Goal: Information Seeking & Learning: Learn about a topic

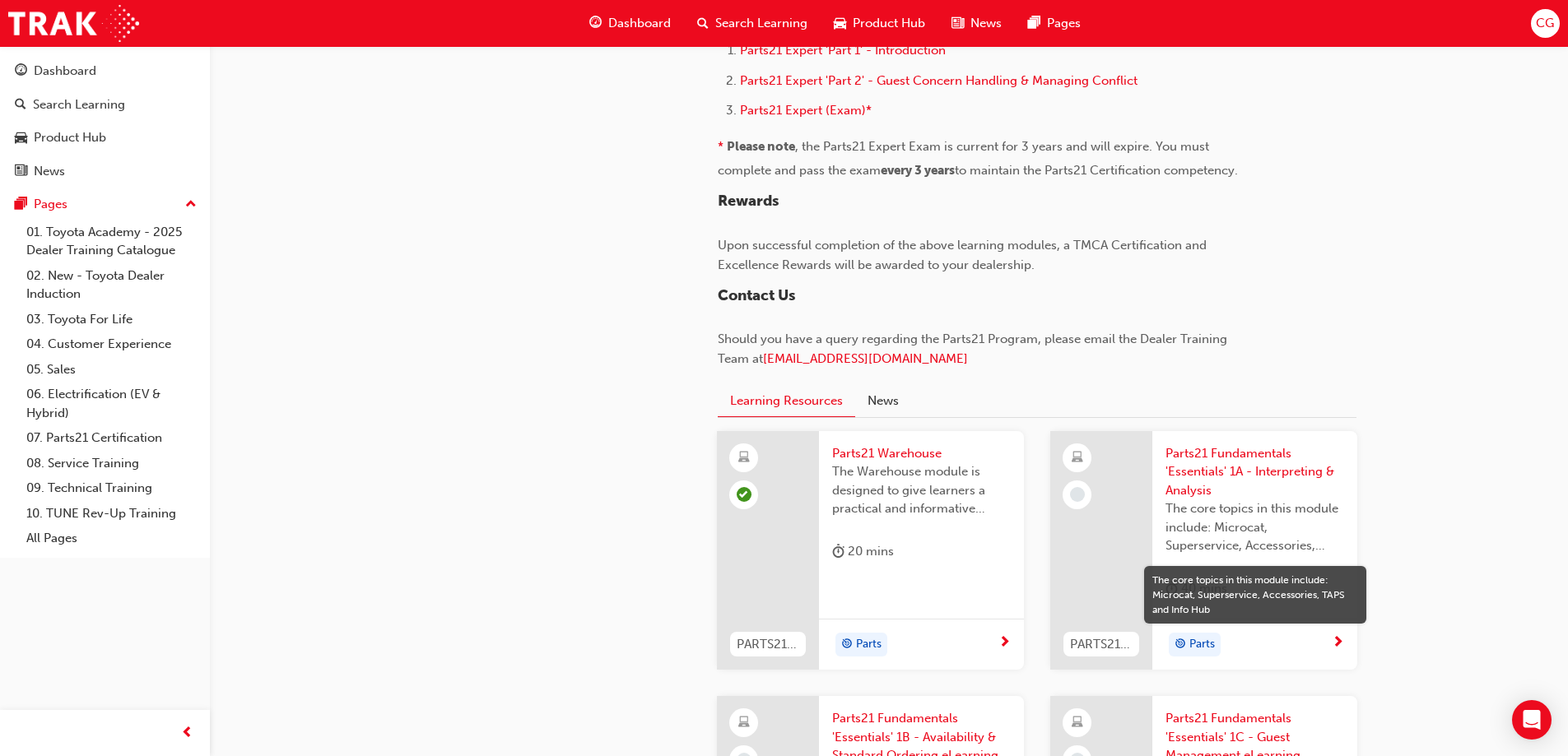
scroll to position [1383, 0]
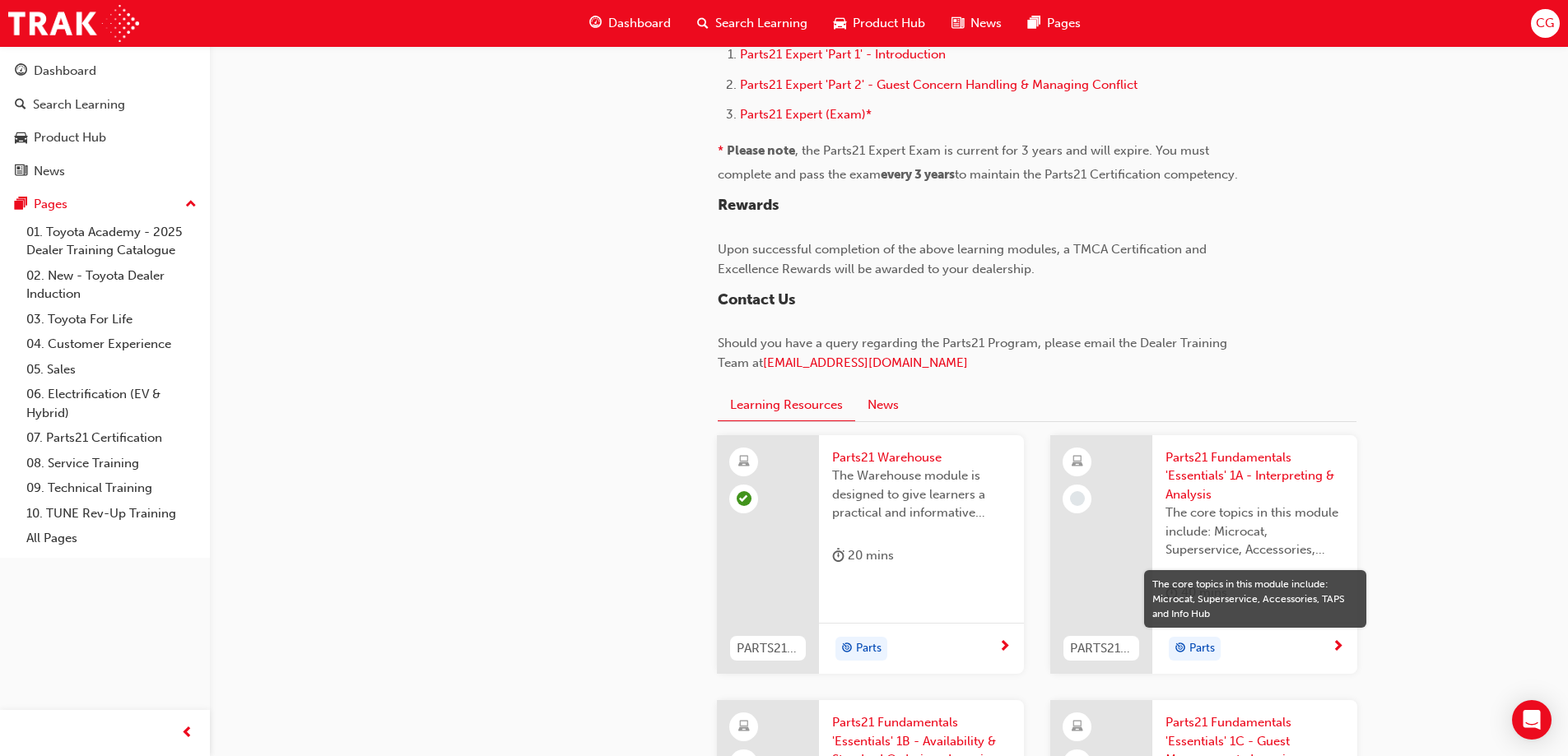
click at [896, 403] on button "News" at bounding box center [883, 404] width 56 height 32
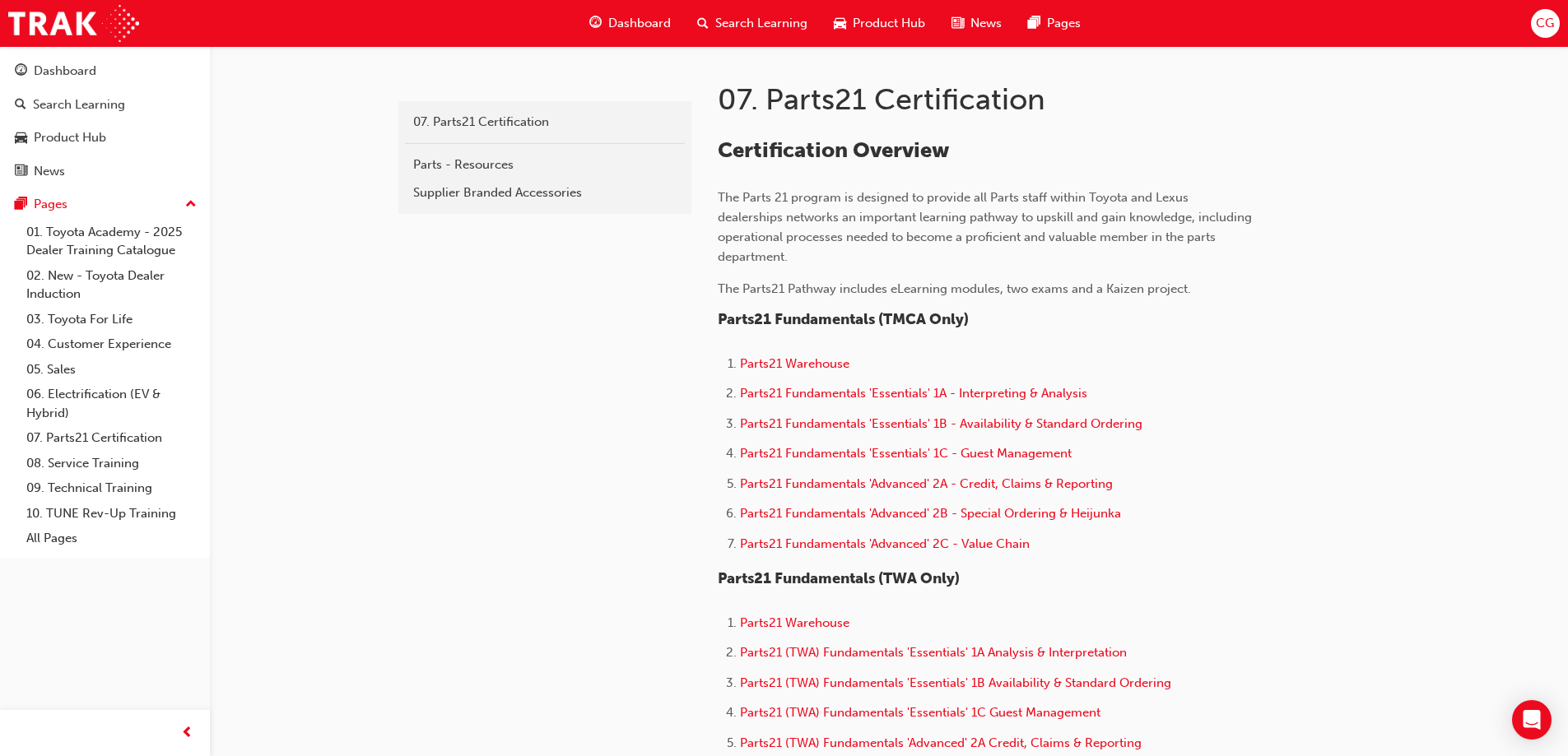
scroll to position [329, 0]
click at [827, 358] on span "Parts21 Warehouse" at bounding box center [794, 361] width 110 height 14
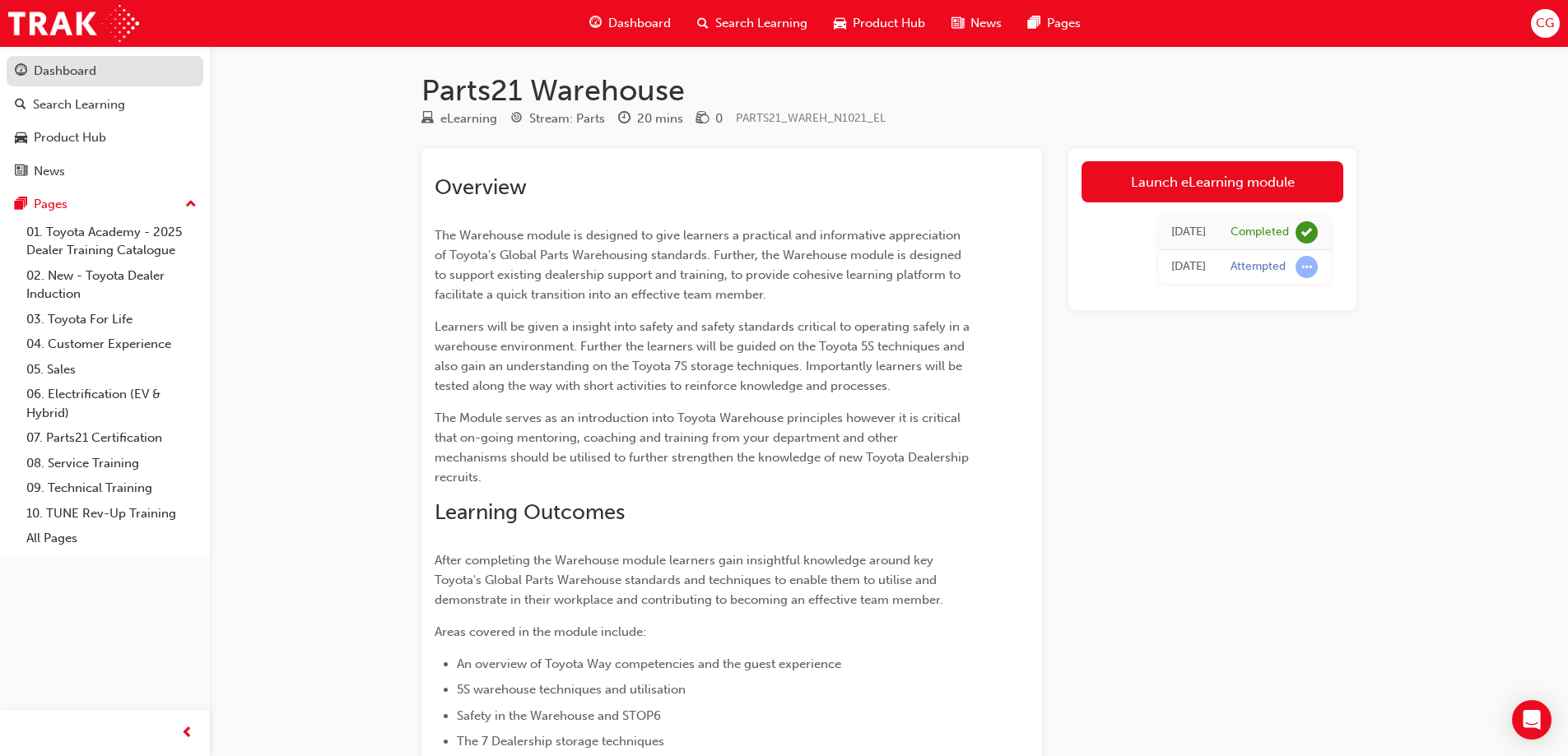
click at [87, 70] on div "Dashboard" at bounding box center [65, 72] width 62 height 19
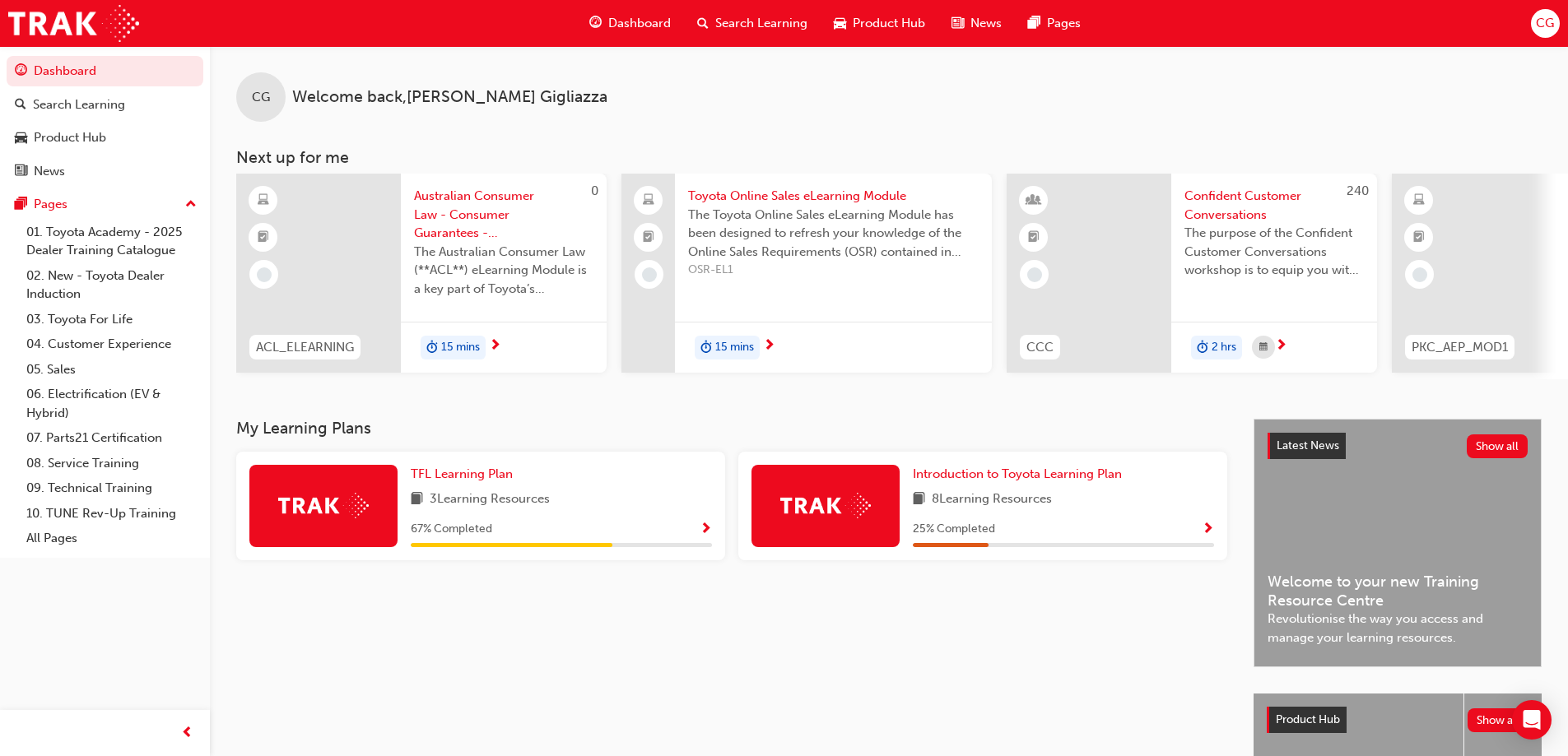
click at [483, 275] on span "The Australian Consumer Law (**ACL**) eLearning Module is a key part of Toyota’…" at bounding box center [503, 271] width 180 height 56
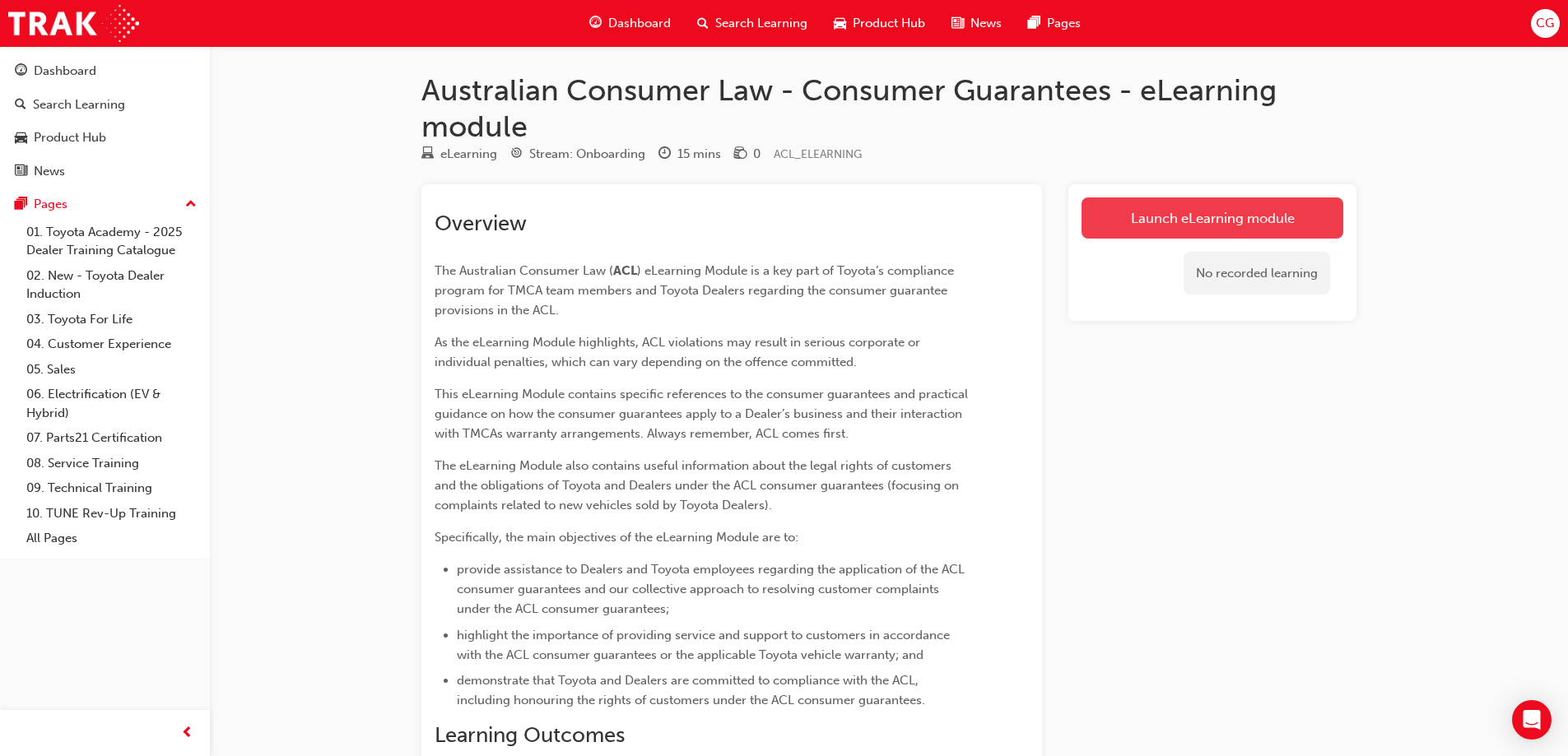
click at [1230, 217] on link "Launch eLearning module" at bounding box center [1211, 218] width 261 height 41
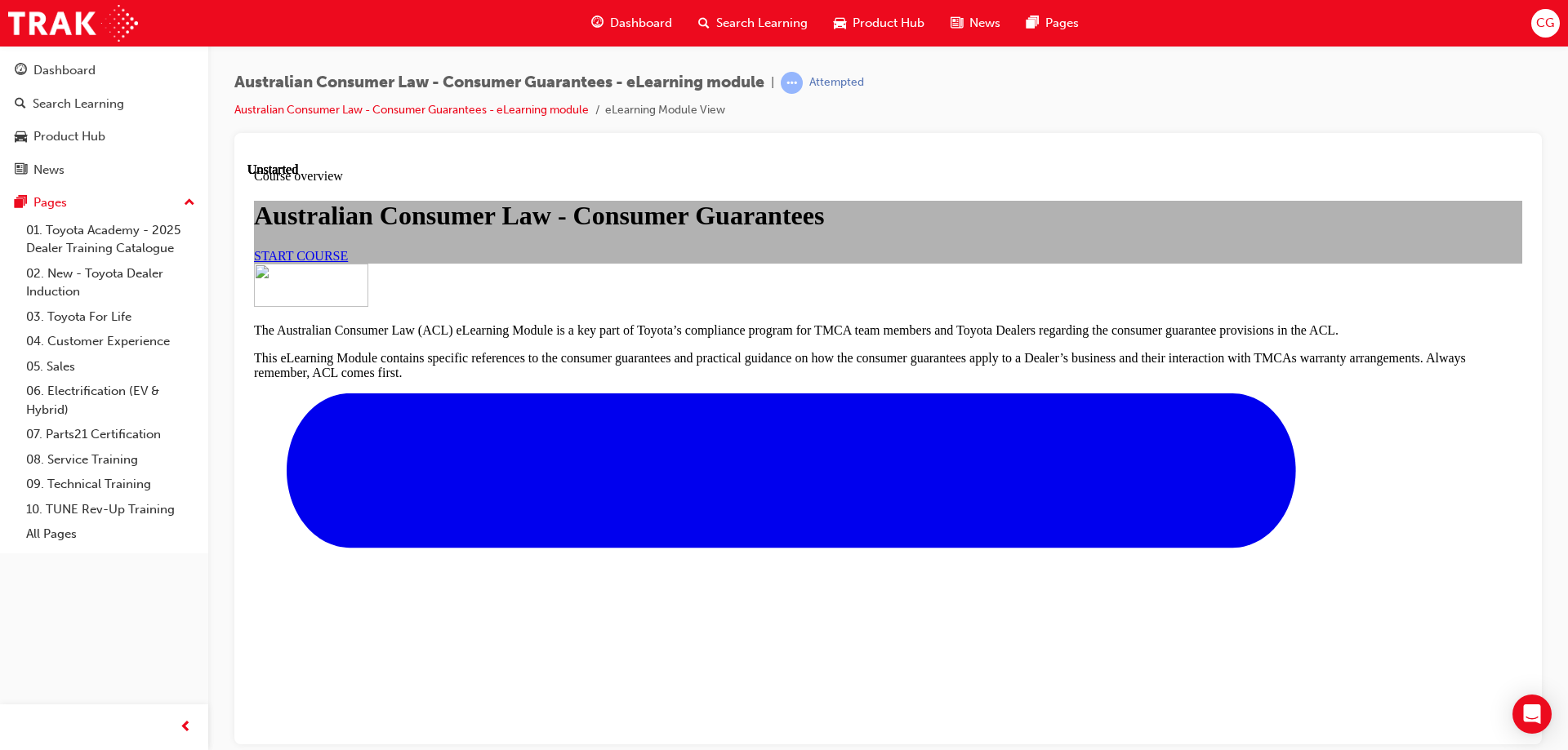
click at [348, 262] on span "START COURSE" at bounding box center [301, 255] width 94 height 14
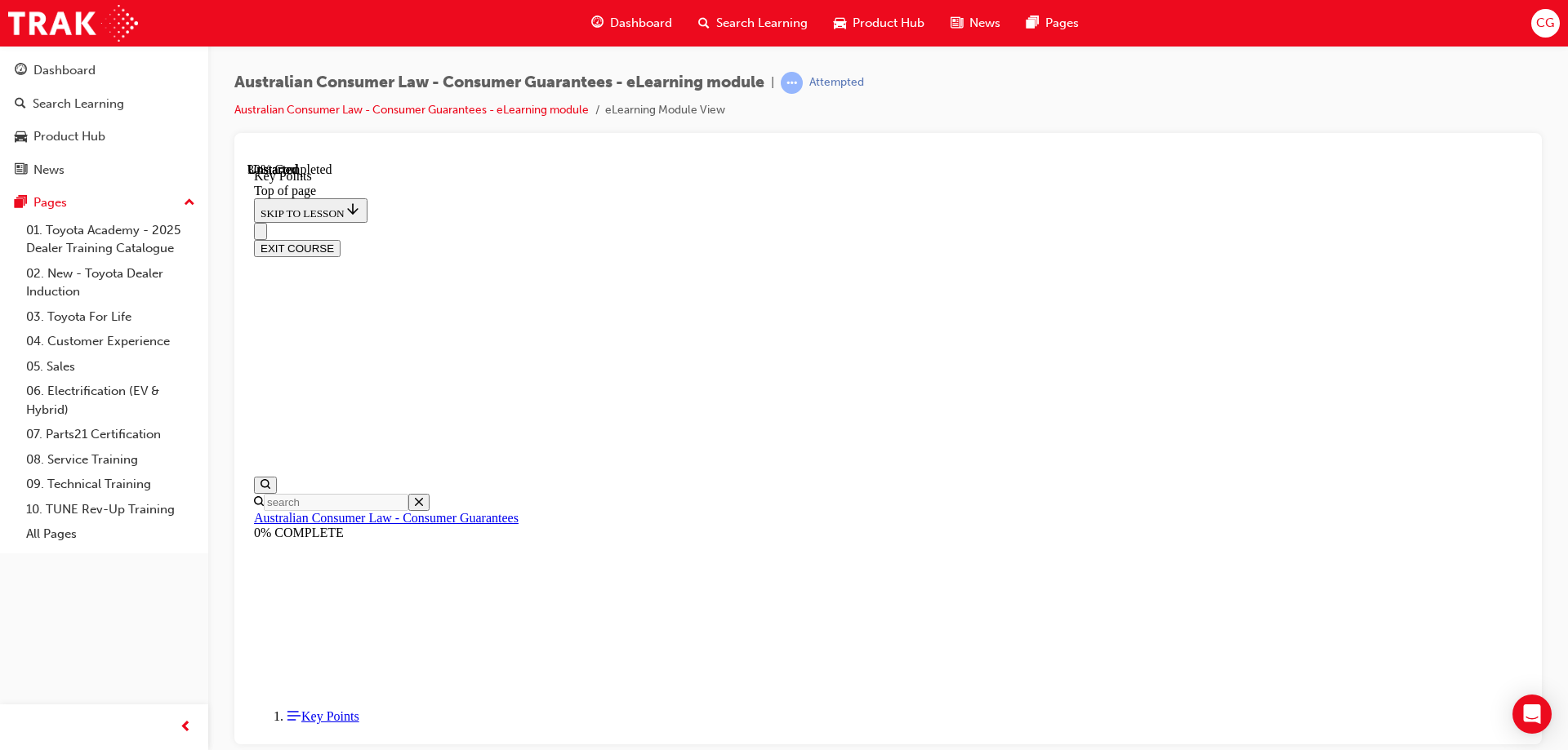
scroll to position [715, 0]
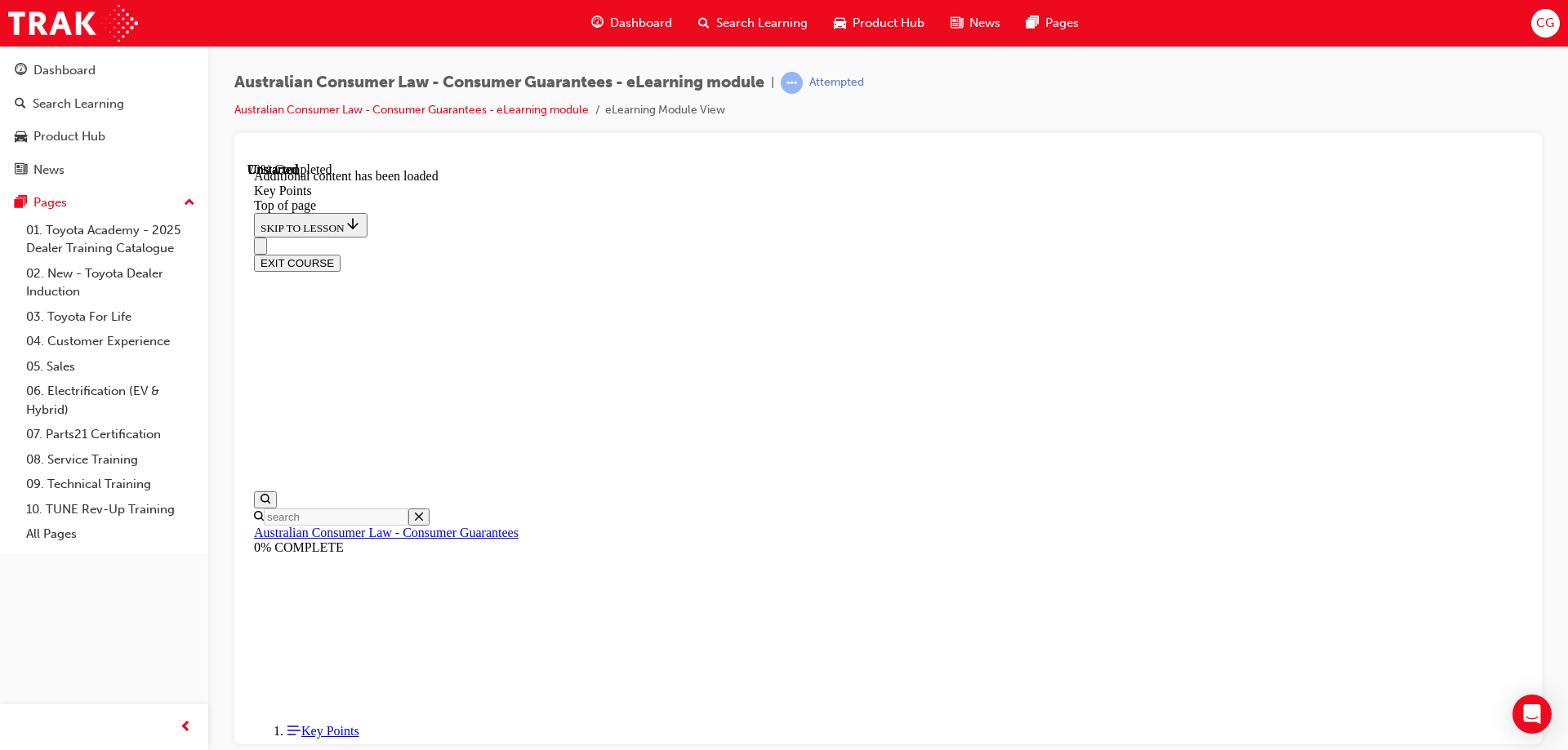
scroll to position [2128, 0]
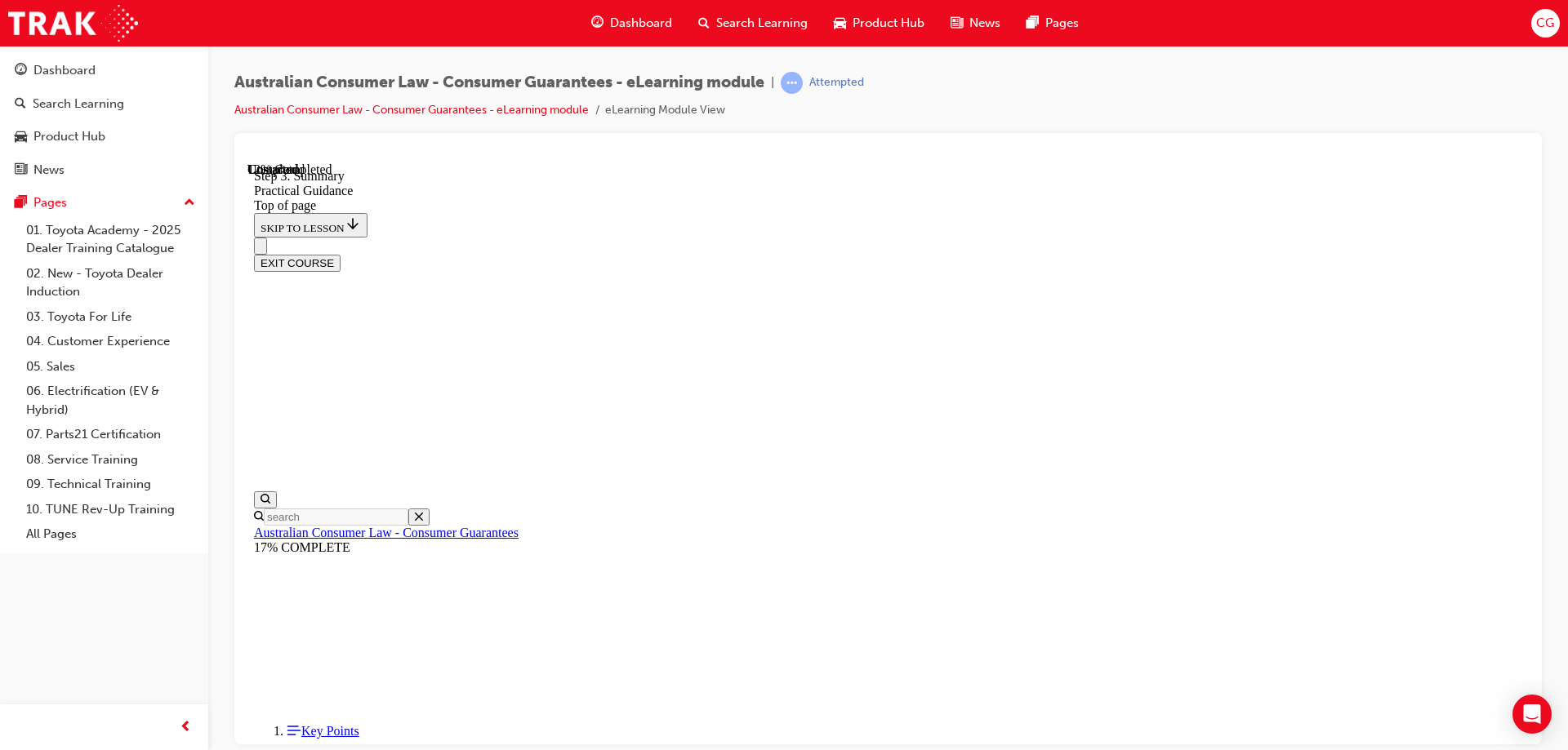
scroll to position [133, 0]
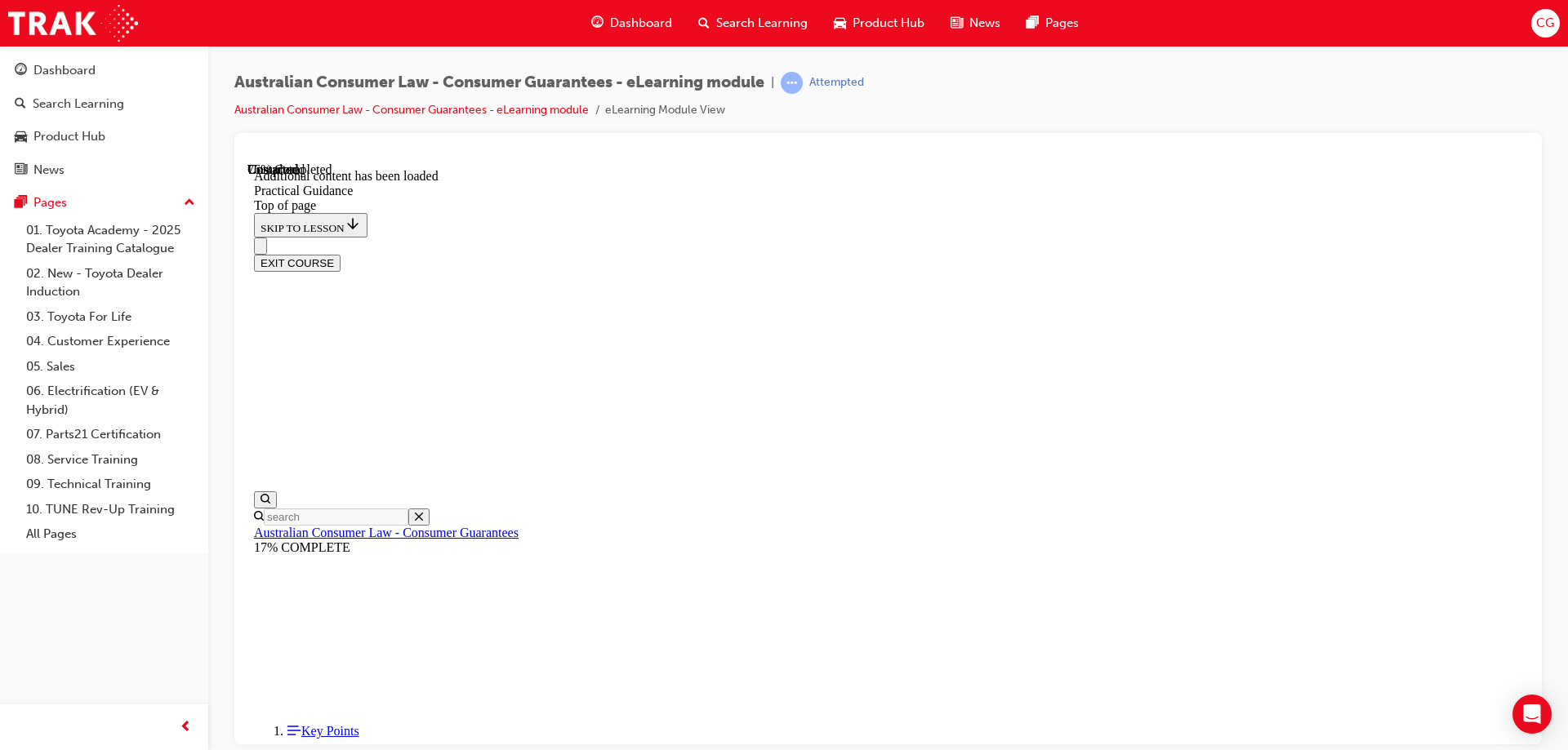
scroll to position [2948, 0]
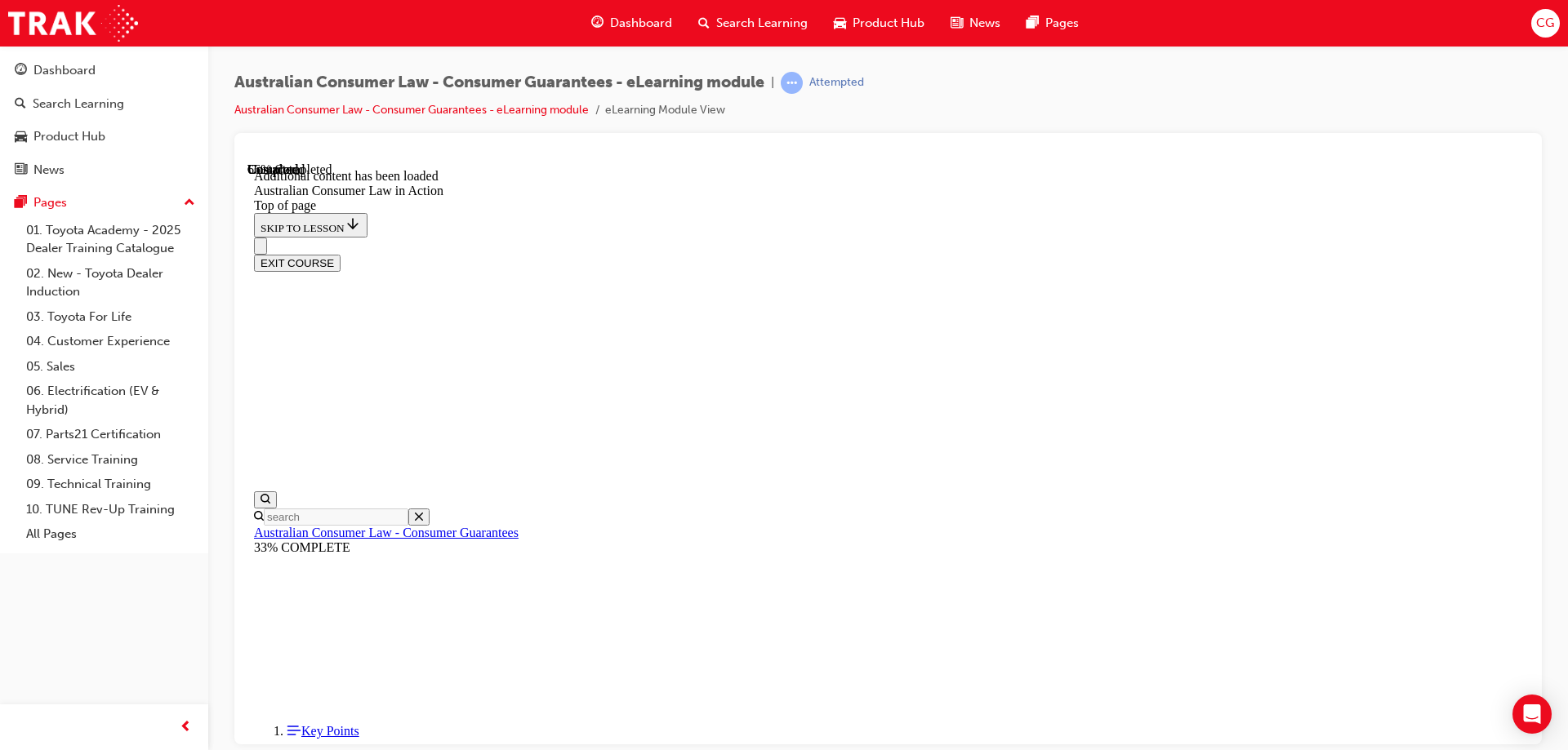
scroll to position [2390, 0]
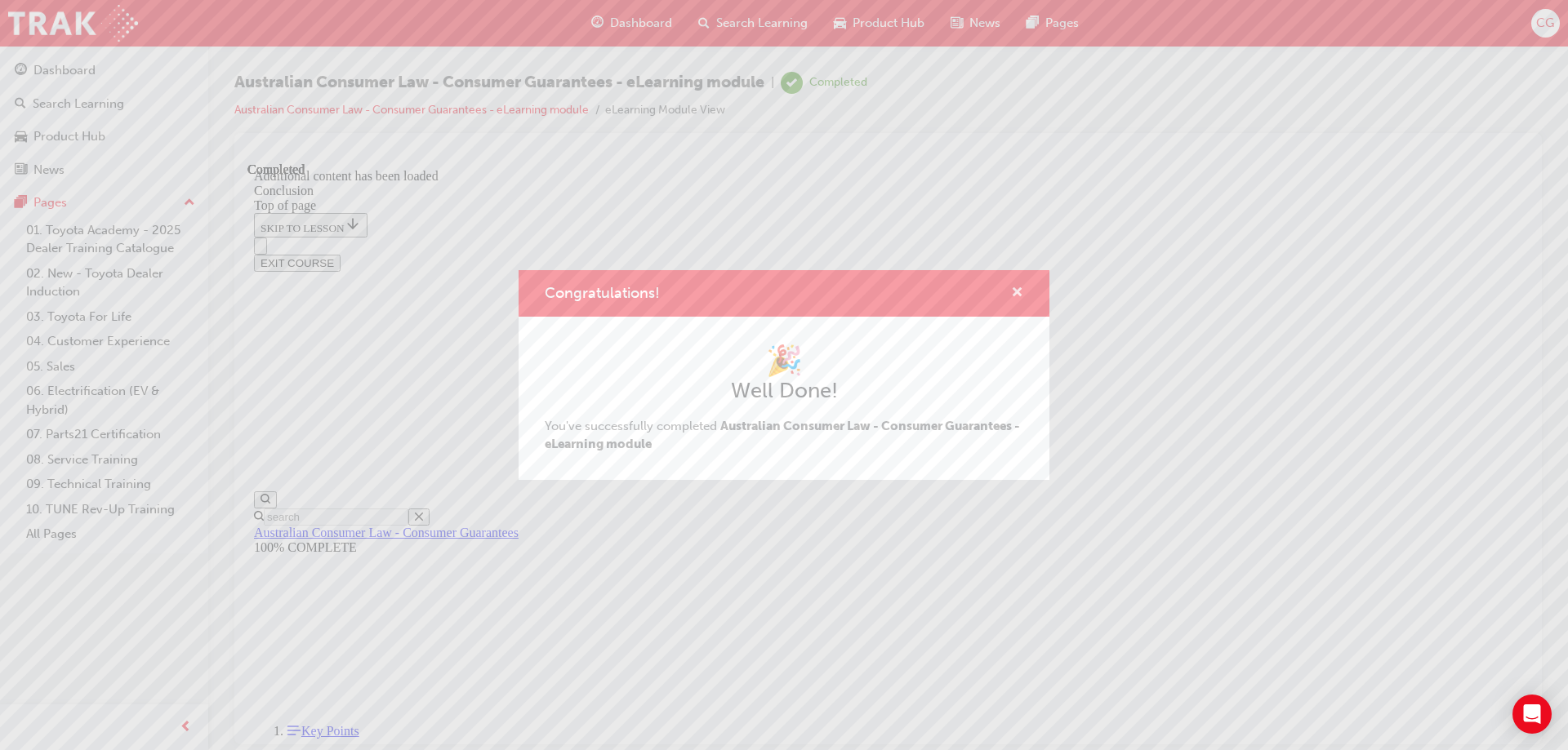
click at [1021, 291] on span "cross-icon" at bounding box center [1017, 293] width 13 height 14
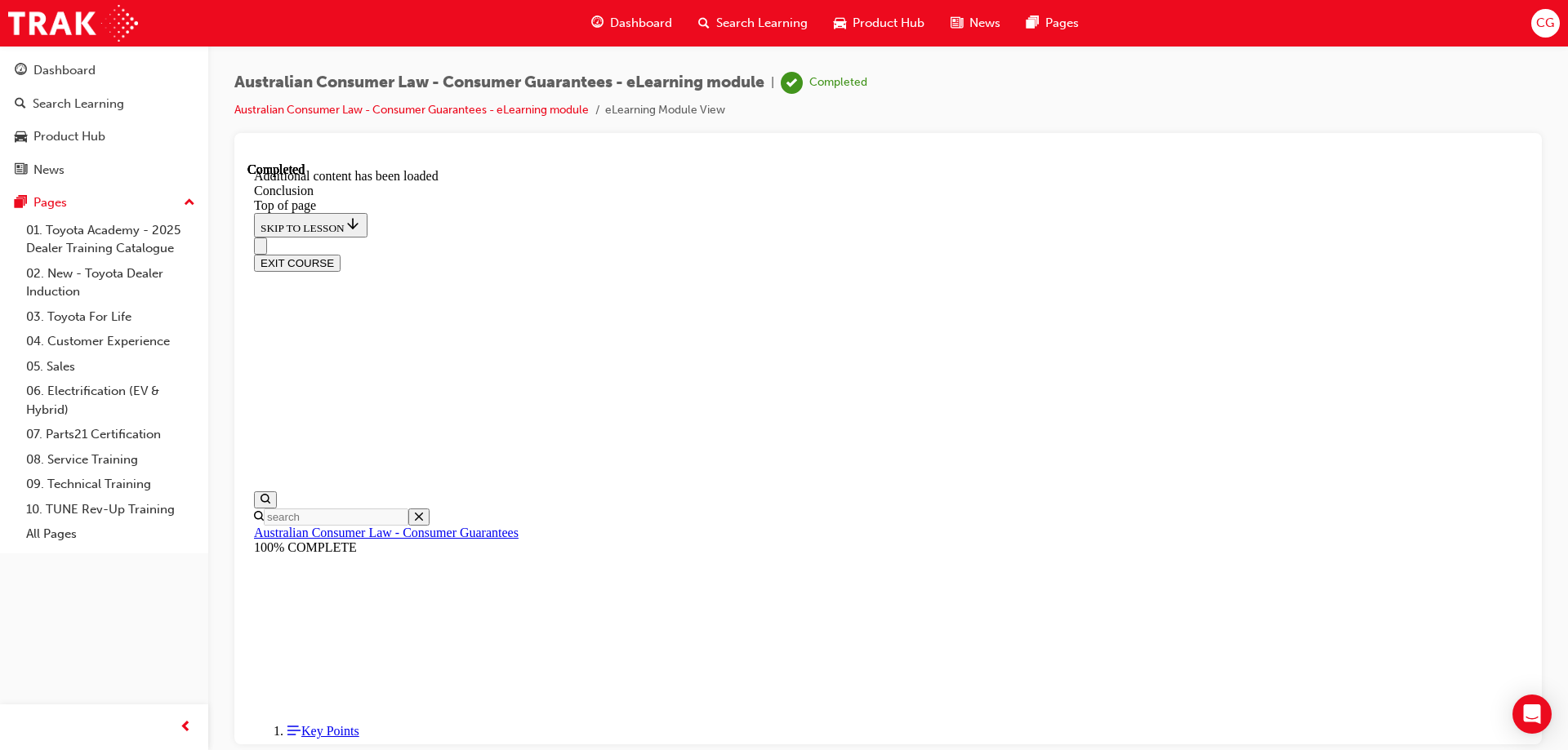
click at [340, 254] on button "EXIT COURSE" at bounding box center [297, 263] width 86 height 17
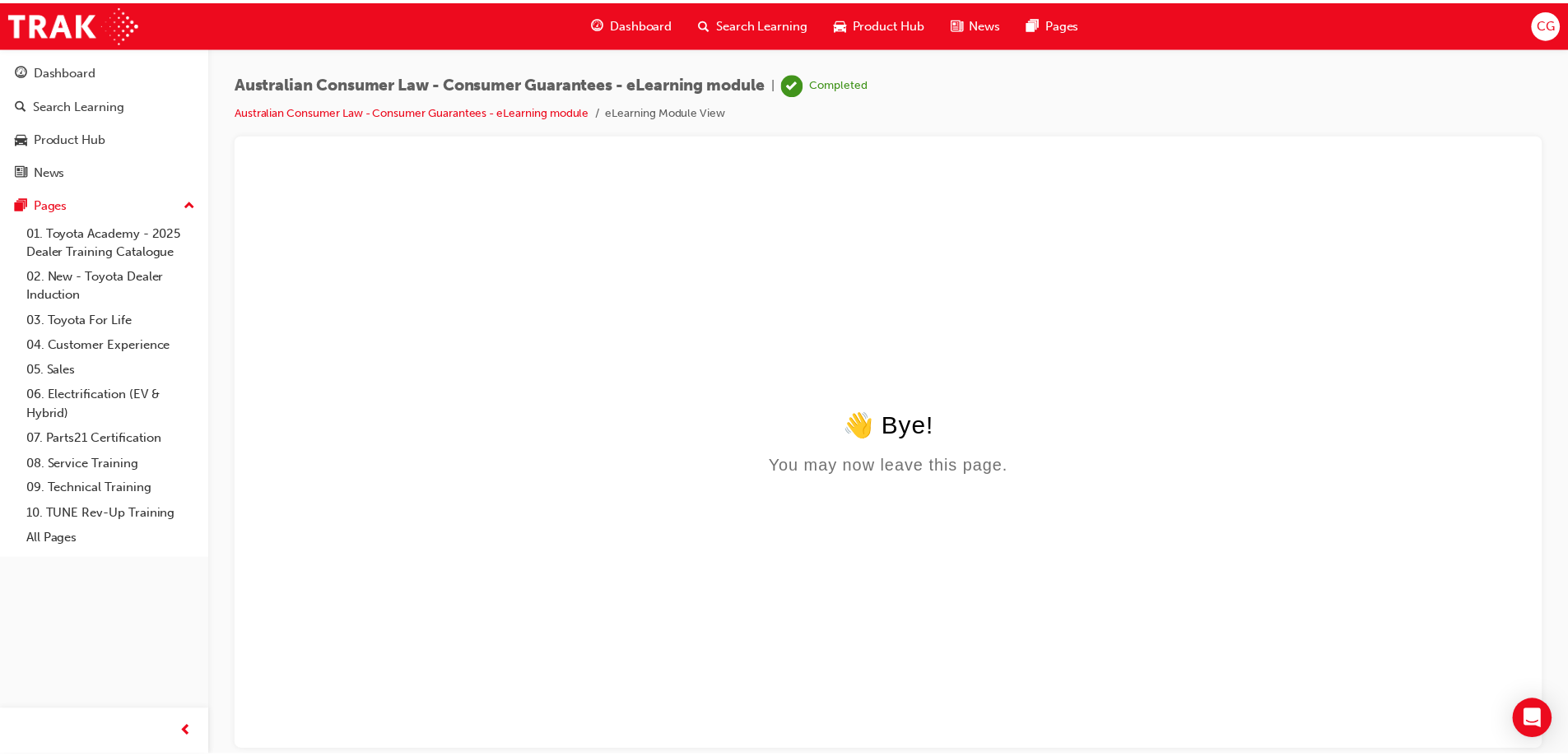
scroll to position [0, 0]
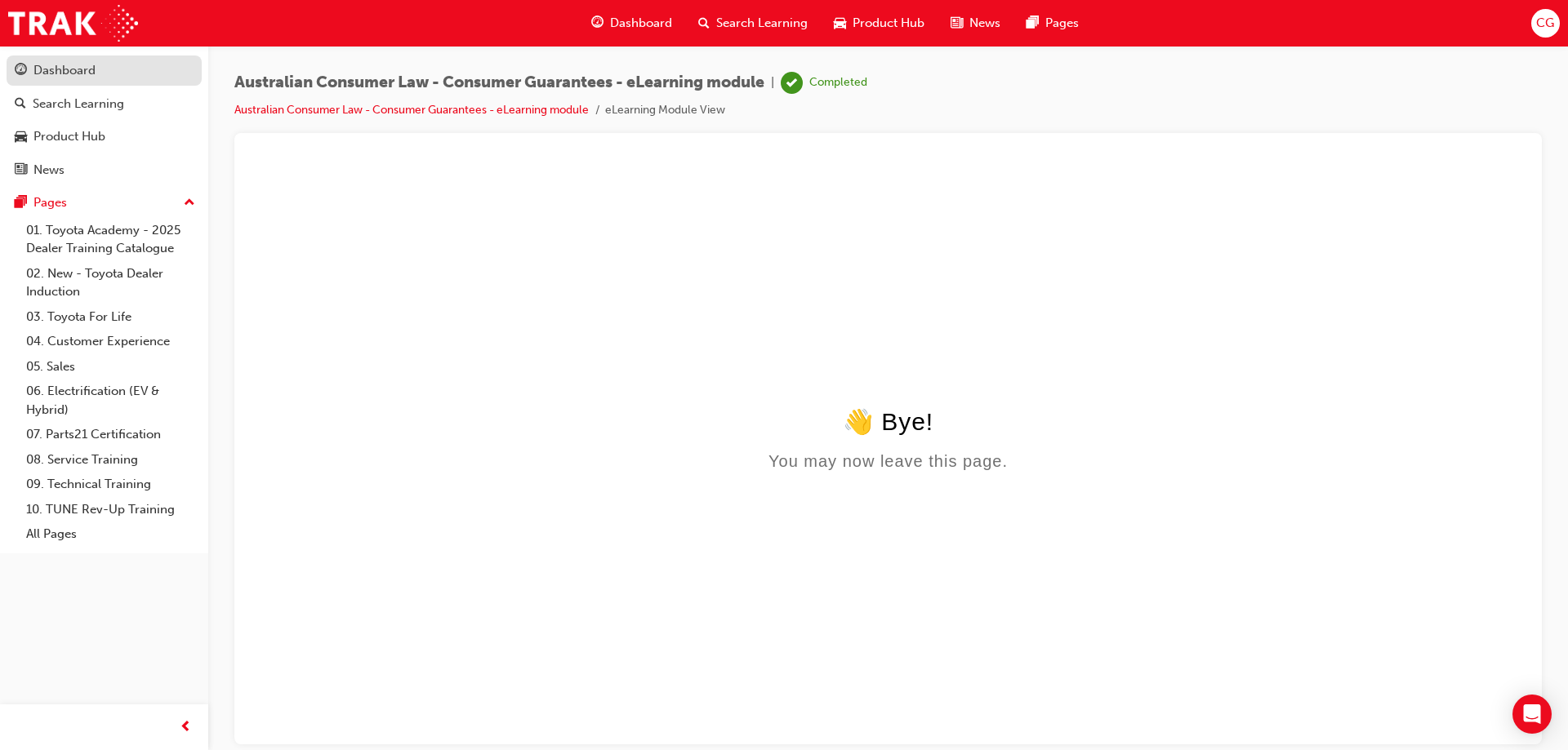
click at [102, 79] on div "Dashboard" at bounding box center [104, 71] width 179 height 20
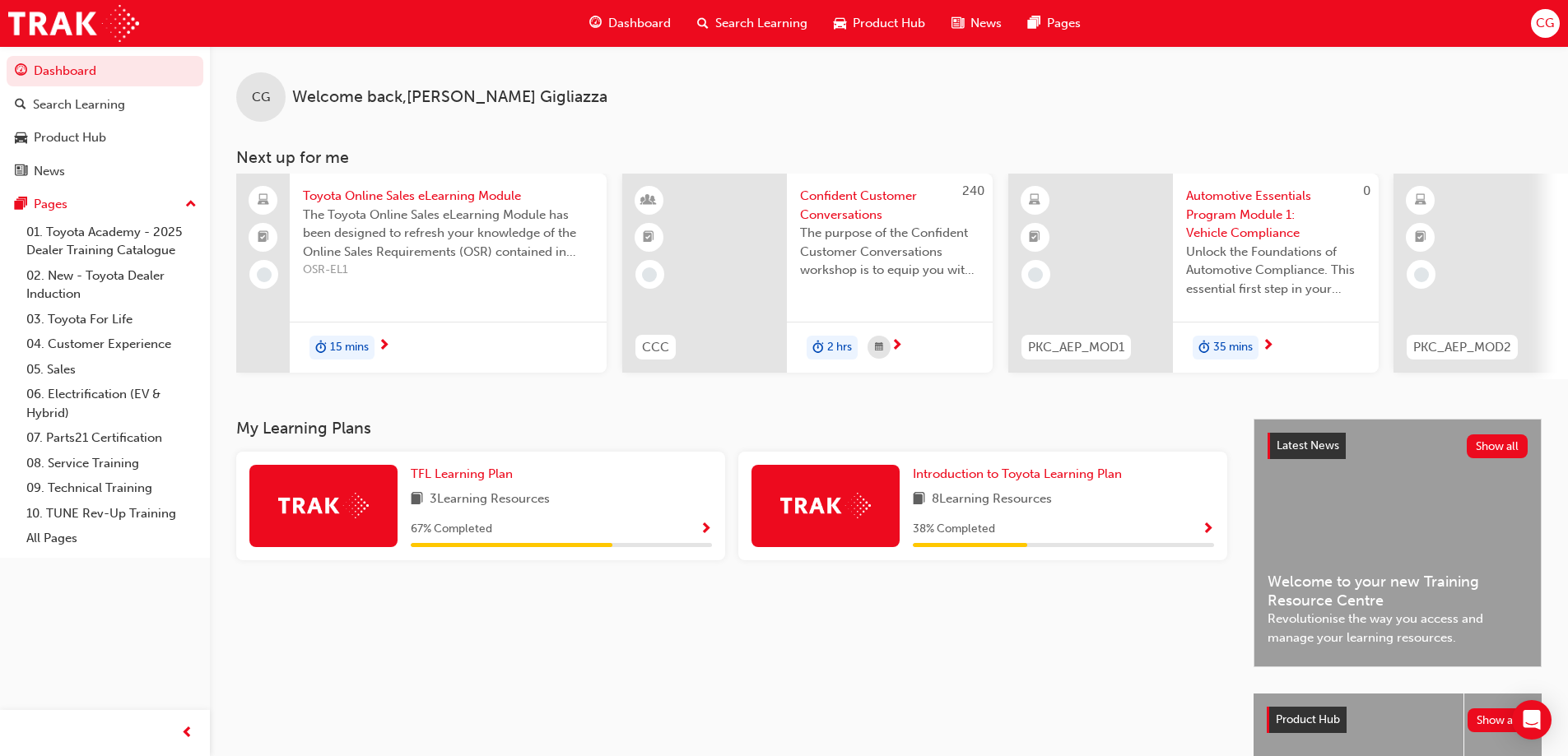
click at [550, 510] on span "3 Learning Resources" at bounding box center [489, 500] width 120 height 20
click at [706, 532] on span "Show Progress" at bounding box center [706, 530] width 13 height 14
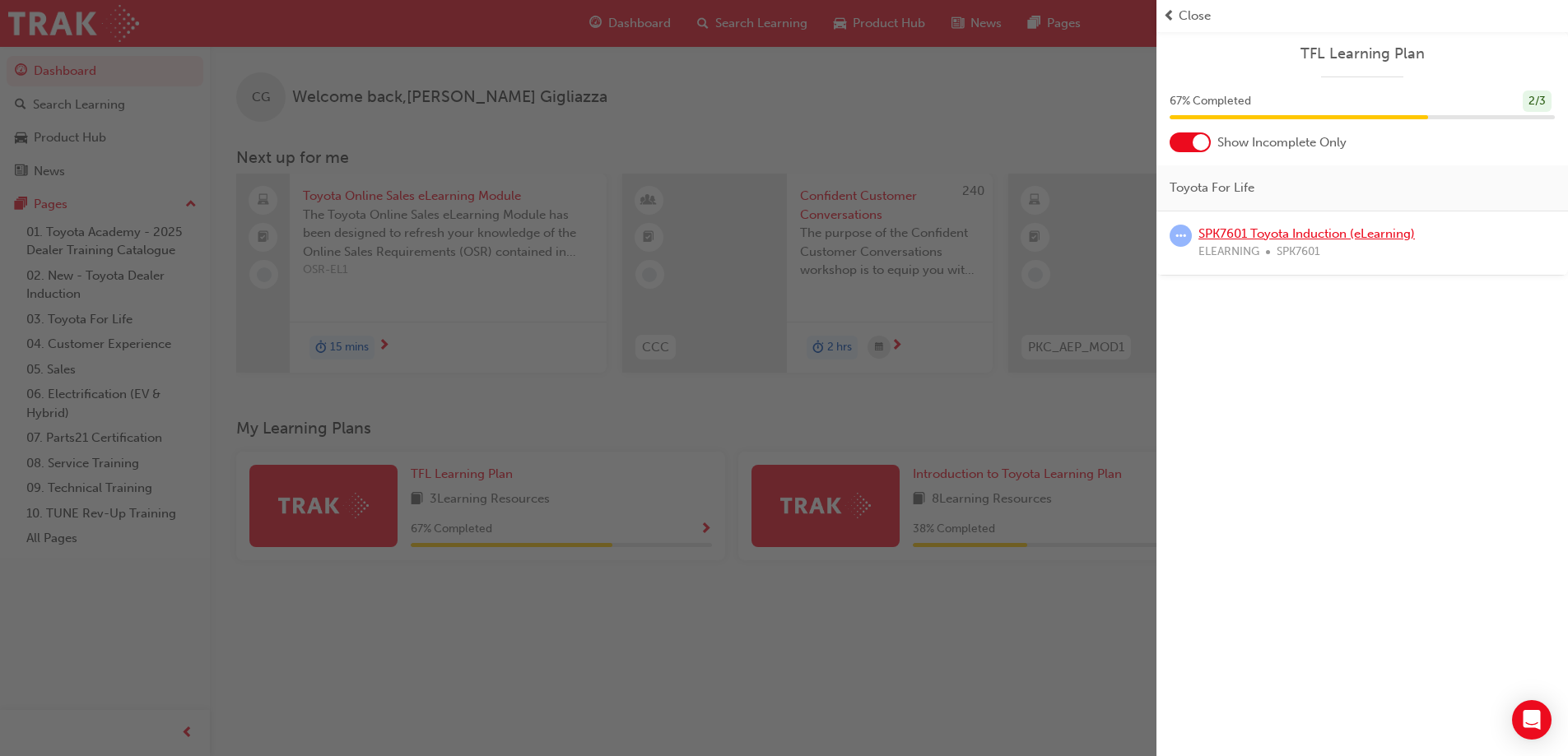
click at [1271, 232] on link "SPK7601 Toyota Induction (eLearning)" at bounding box center [1307, 233] width 216 height 14
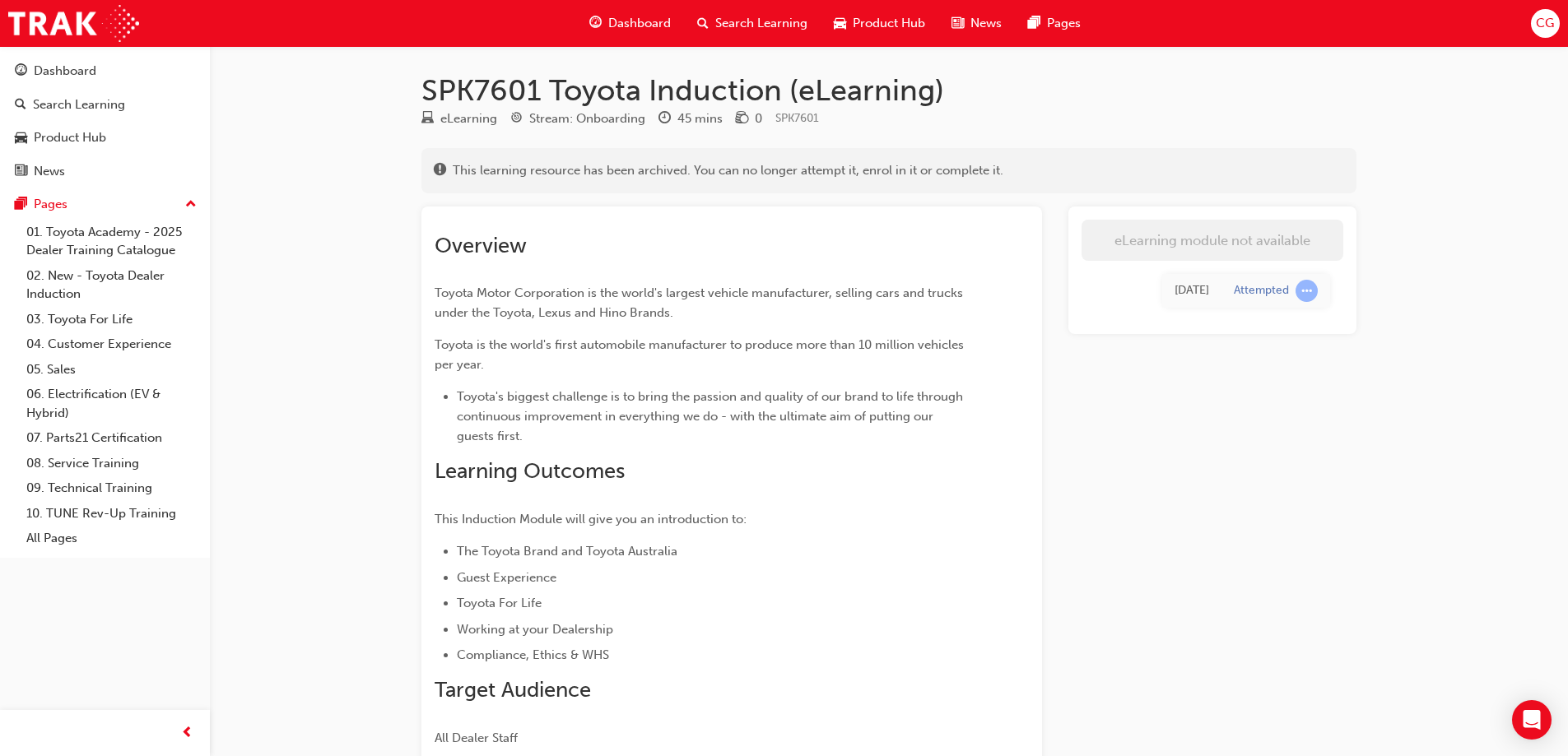
click at [629, 21] on span "Dashboard" at bounding box center [638, 23] width 62 height 19
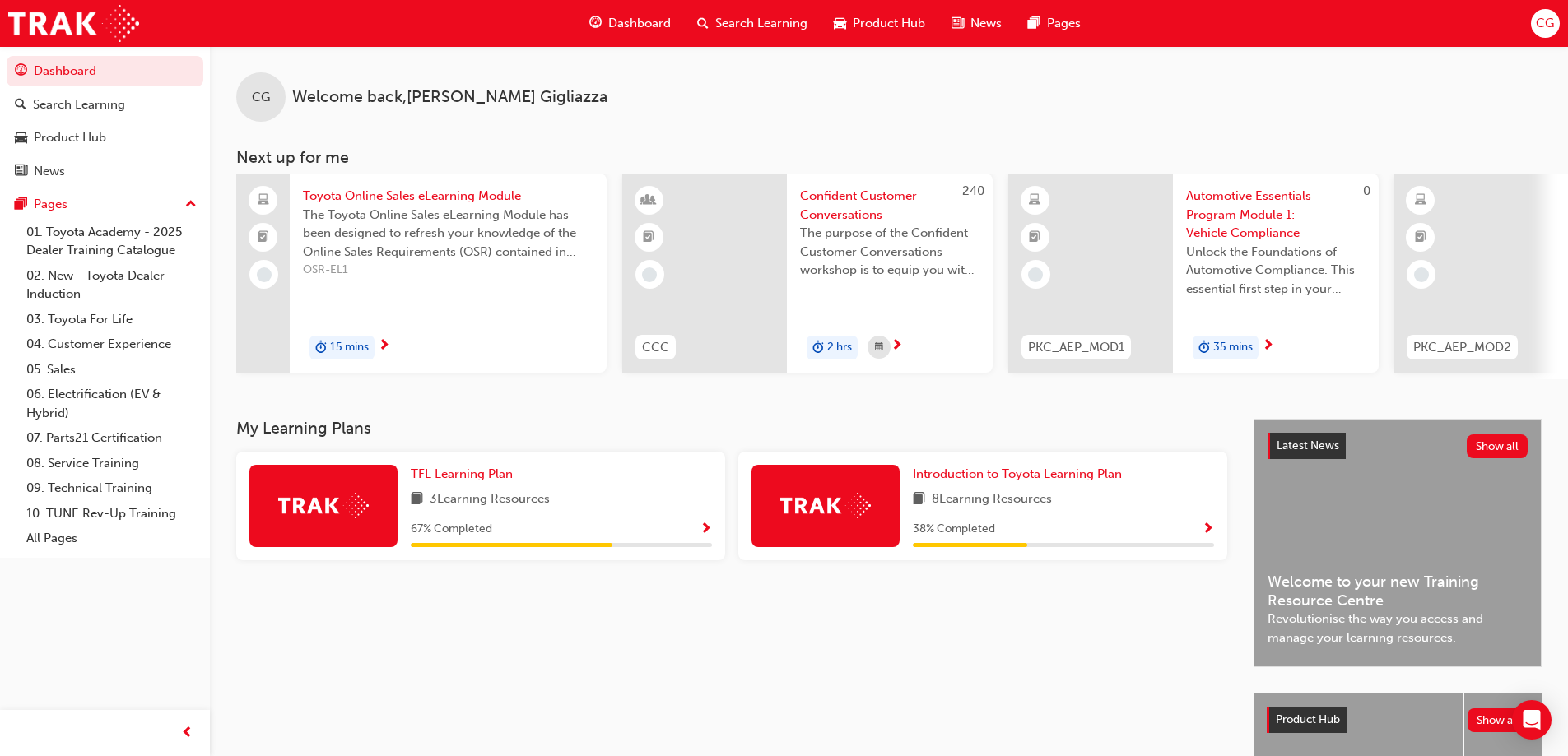
click at [1211, 531] on span "Show Progress" at bounding box center [1207, 530] width 13 height 14
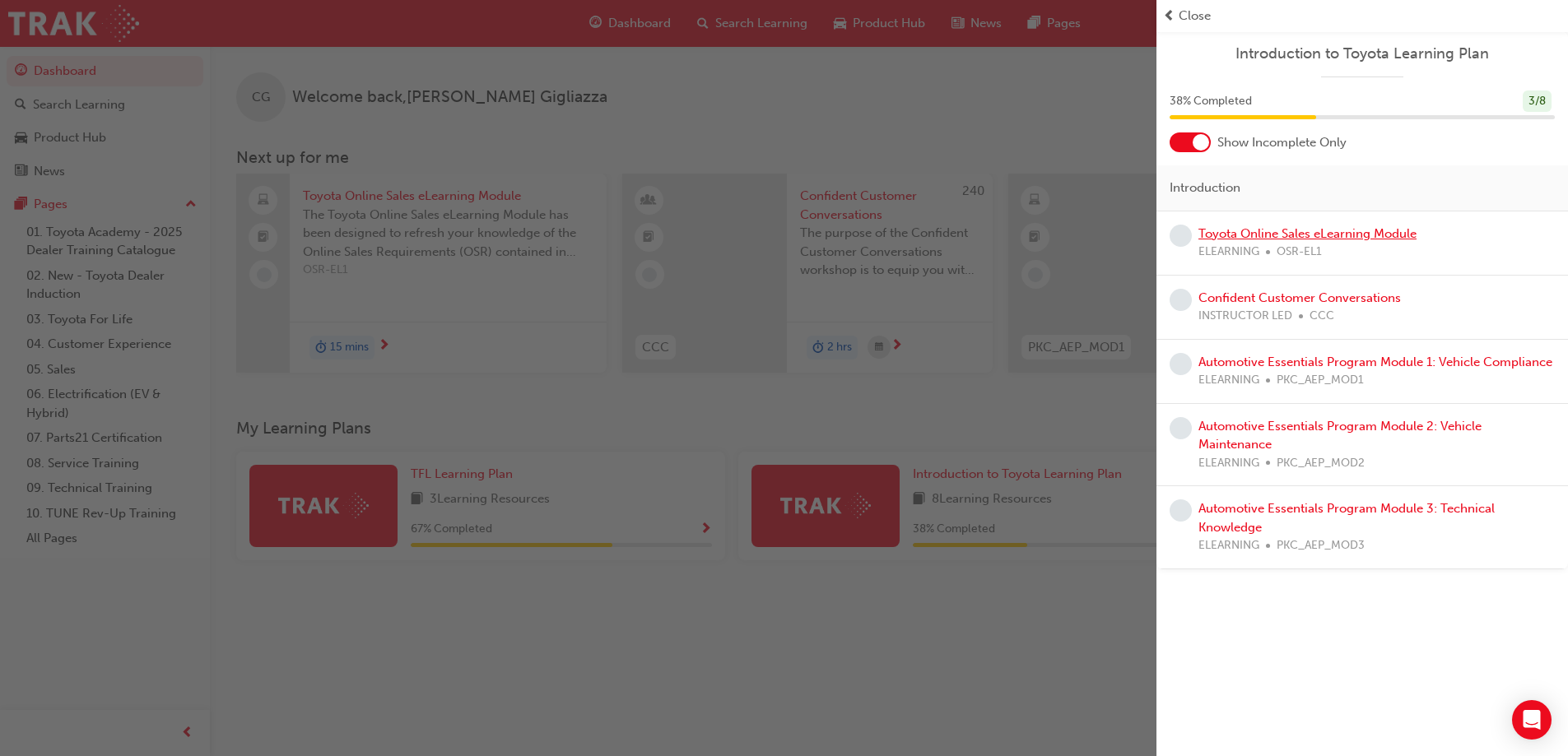
click at [1268, 230] on link "Toyota Online Sales eLearning Module" at bounding box center [1308, 233] width 218 height 14
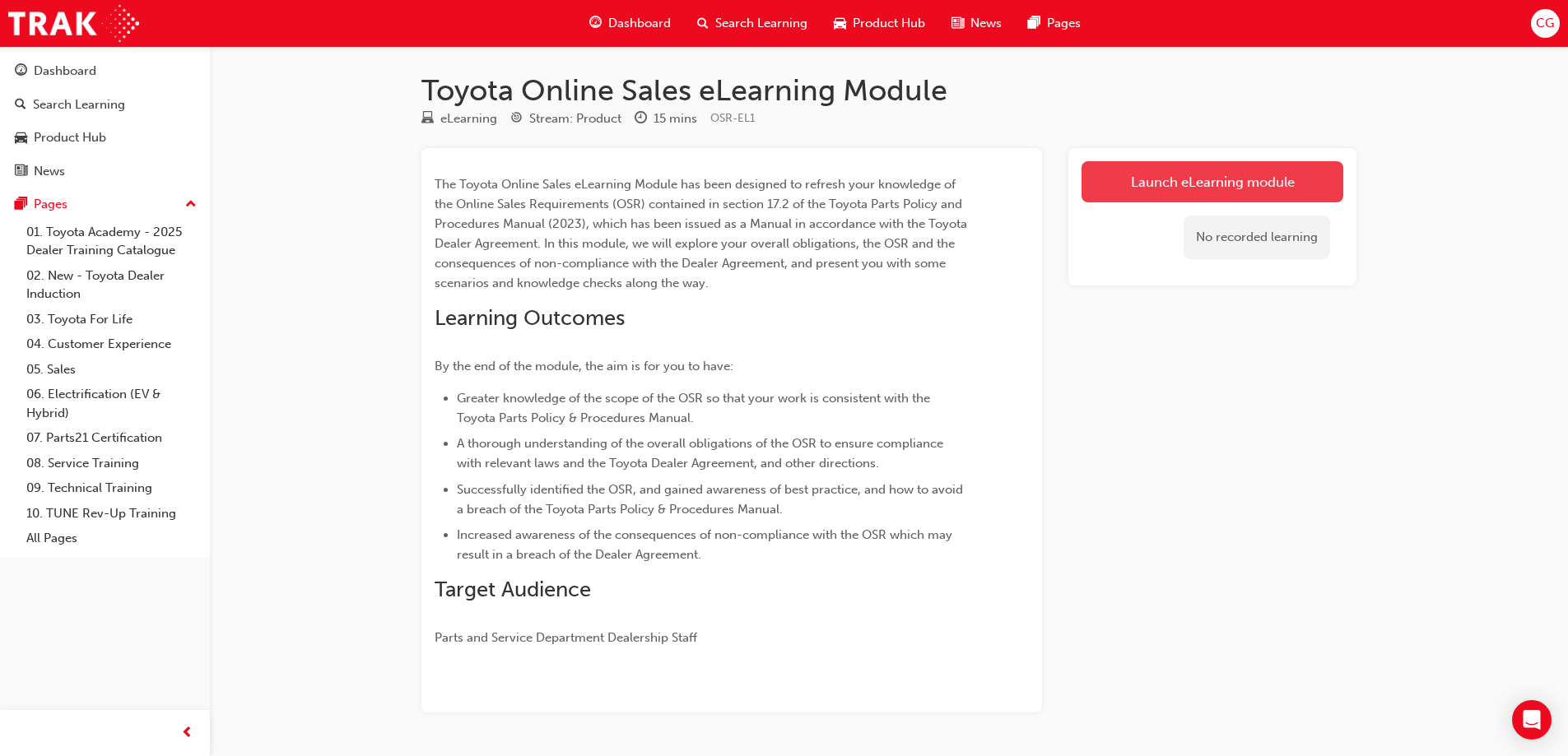
click at [1207, 182] on link "Launch eLearning module" at bounding box center [1211, 181] width 261 height 41
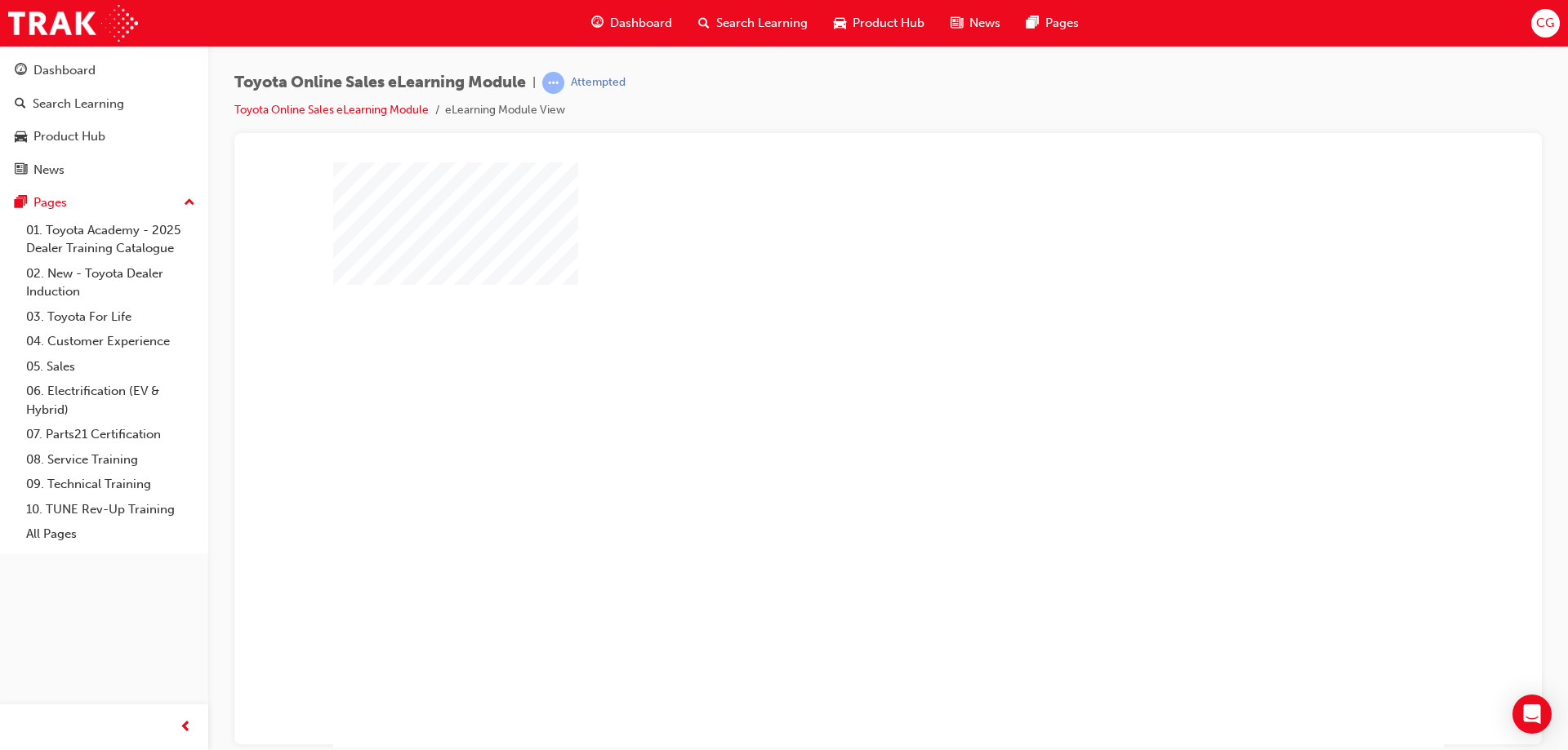
scroll to position [27, 0]
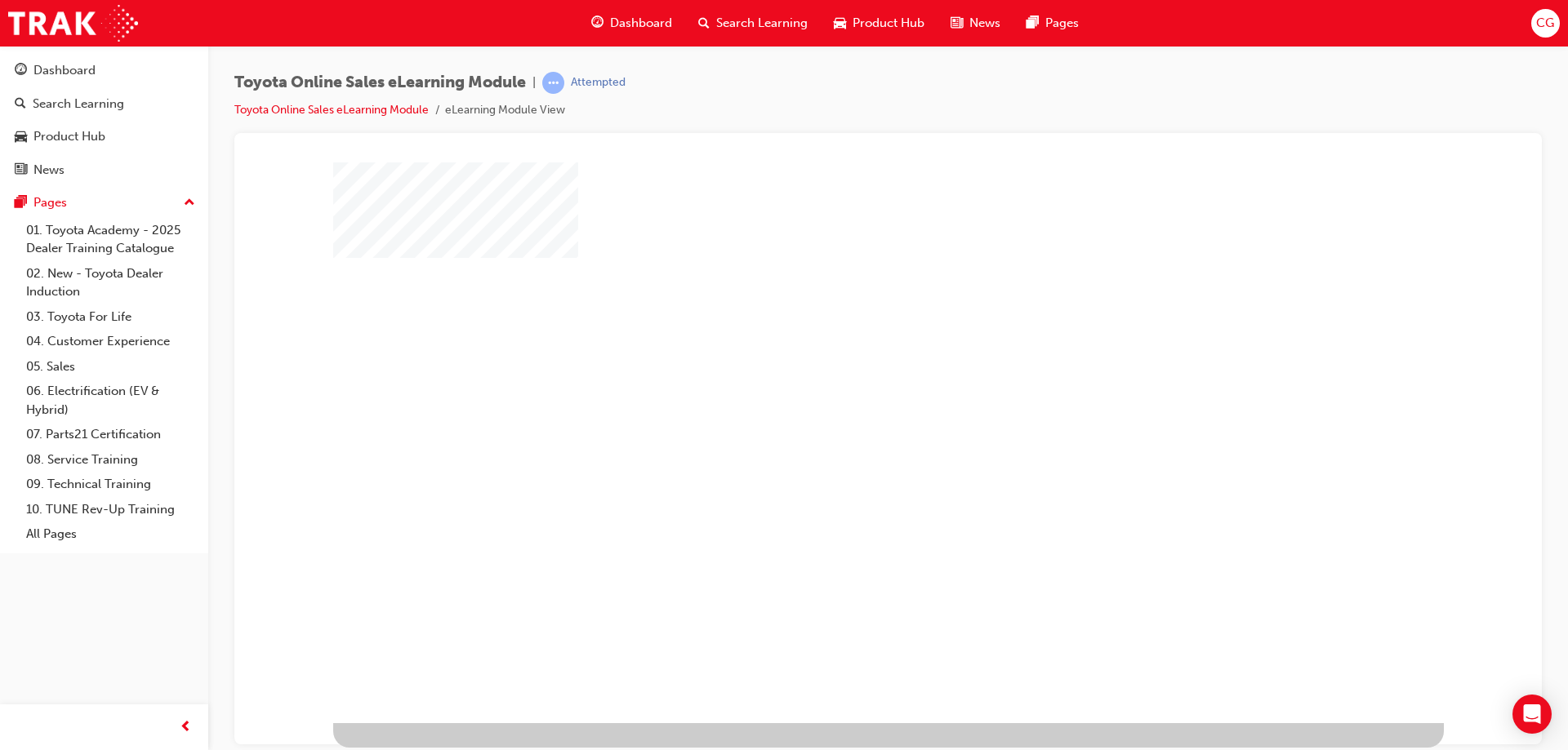
click at [841, 381] on div "play" at bounding box center [841, 381] width 0 height 0
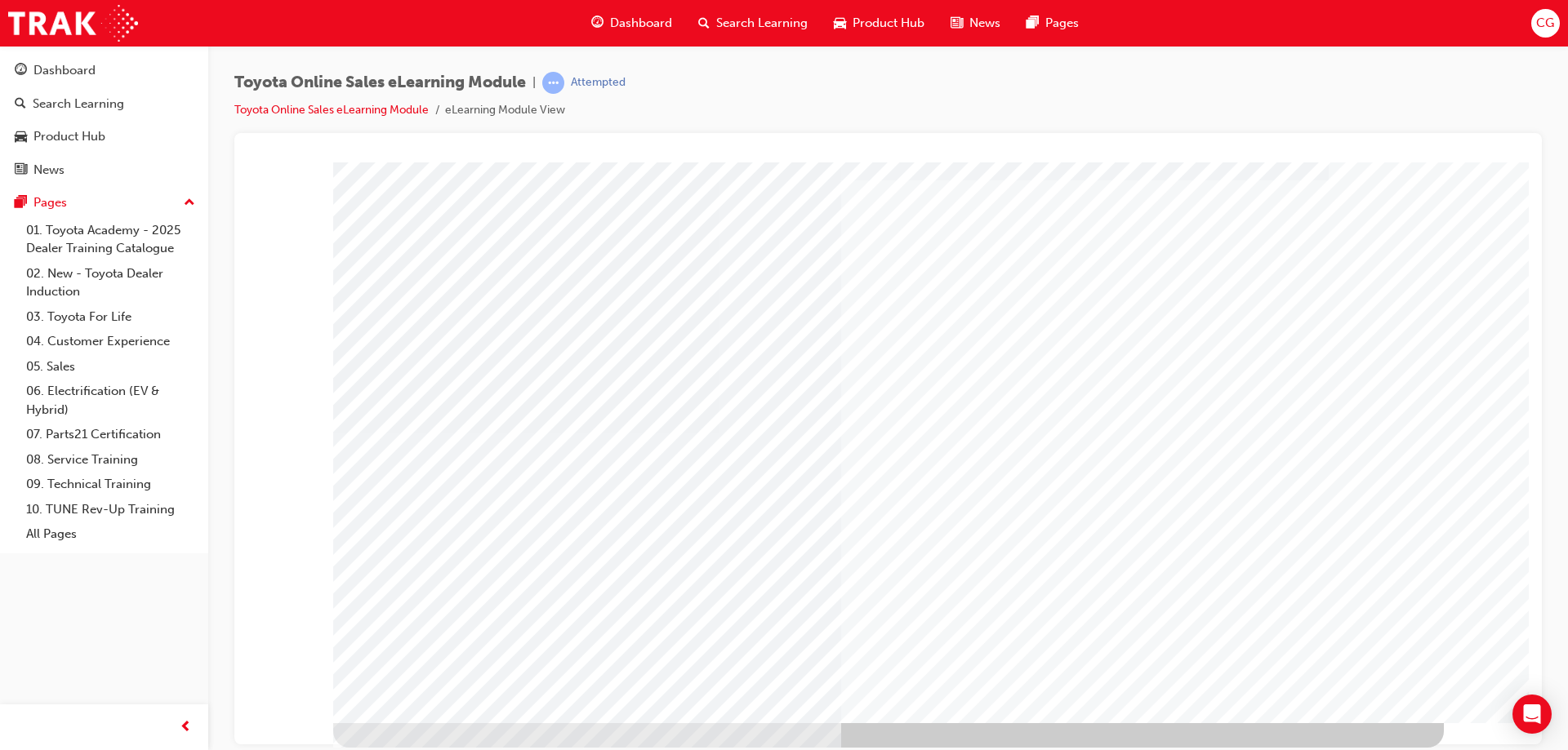
scroll to position [0, 0]
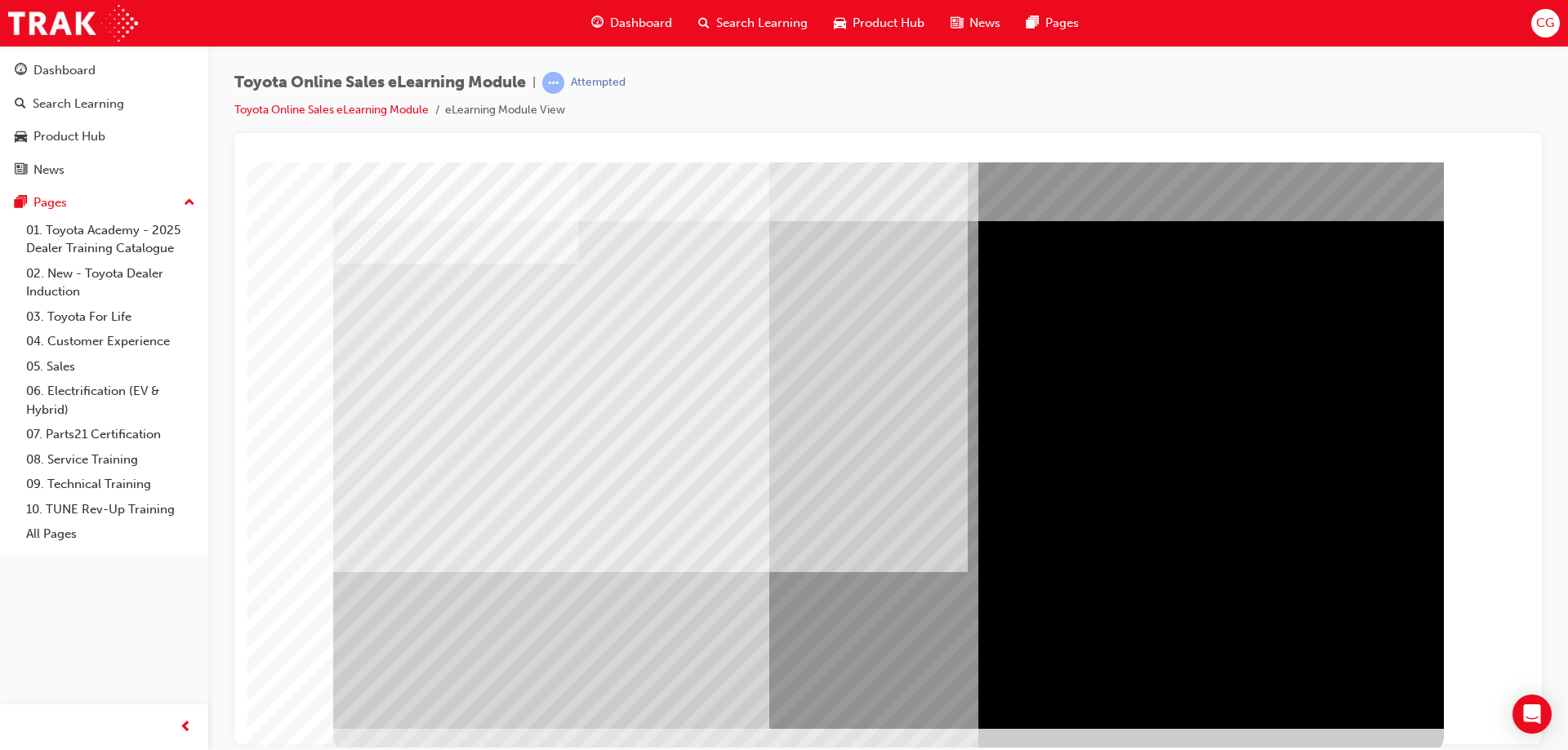
scroll to position [27, 0]
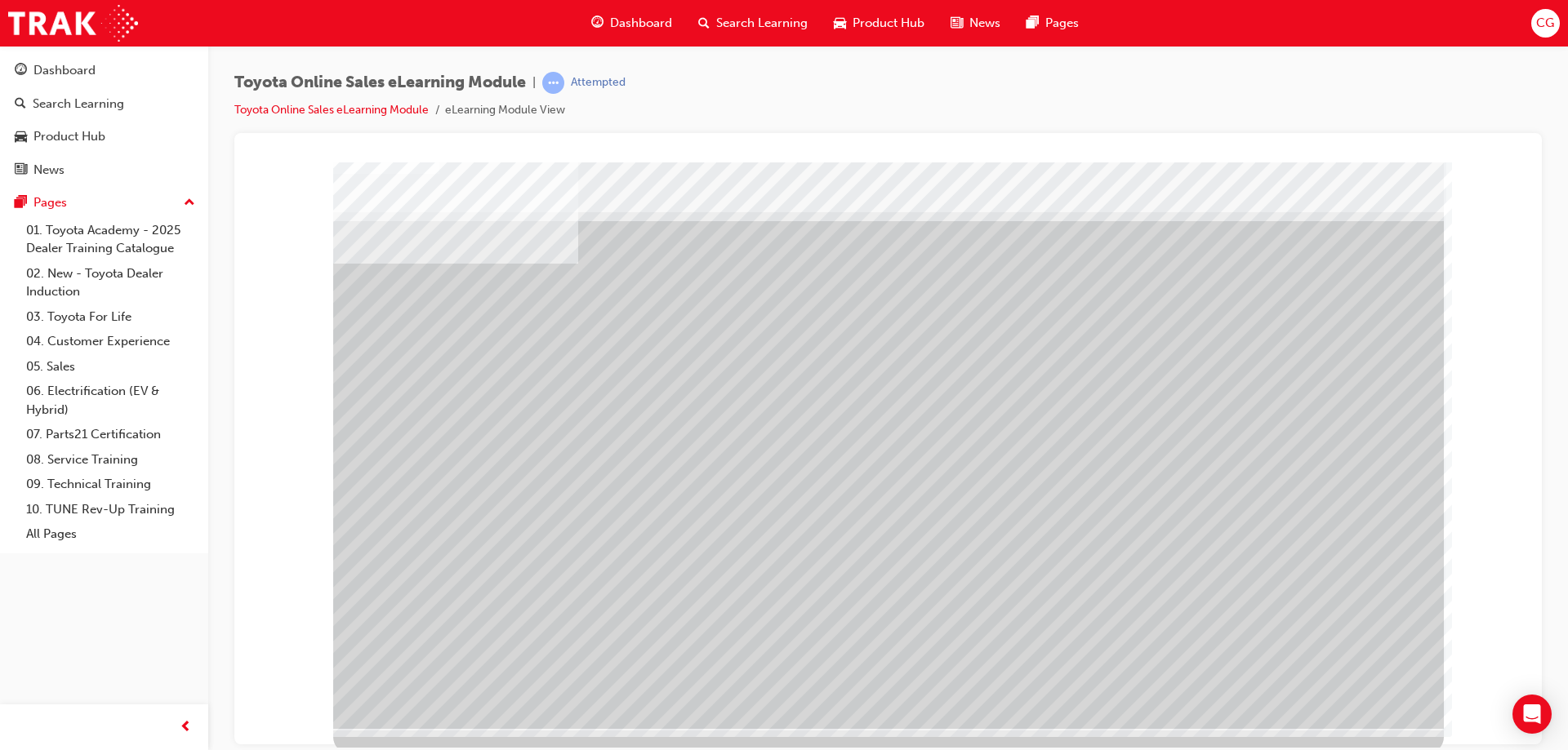
scroll to position [27, 0]
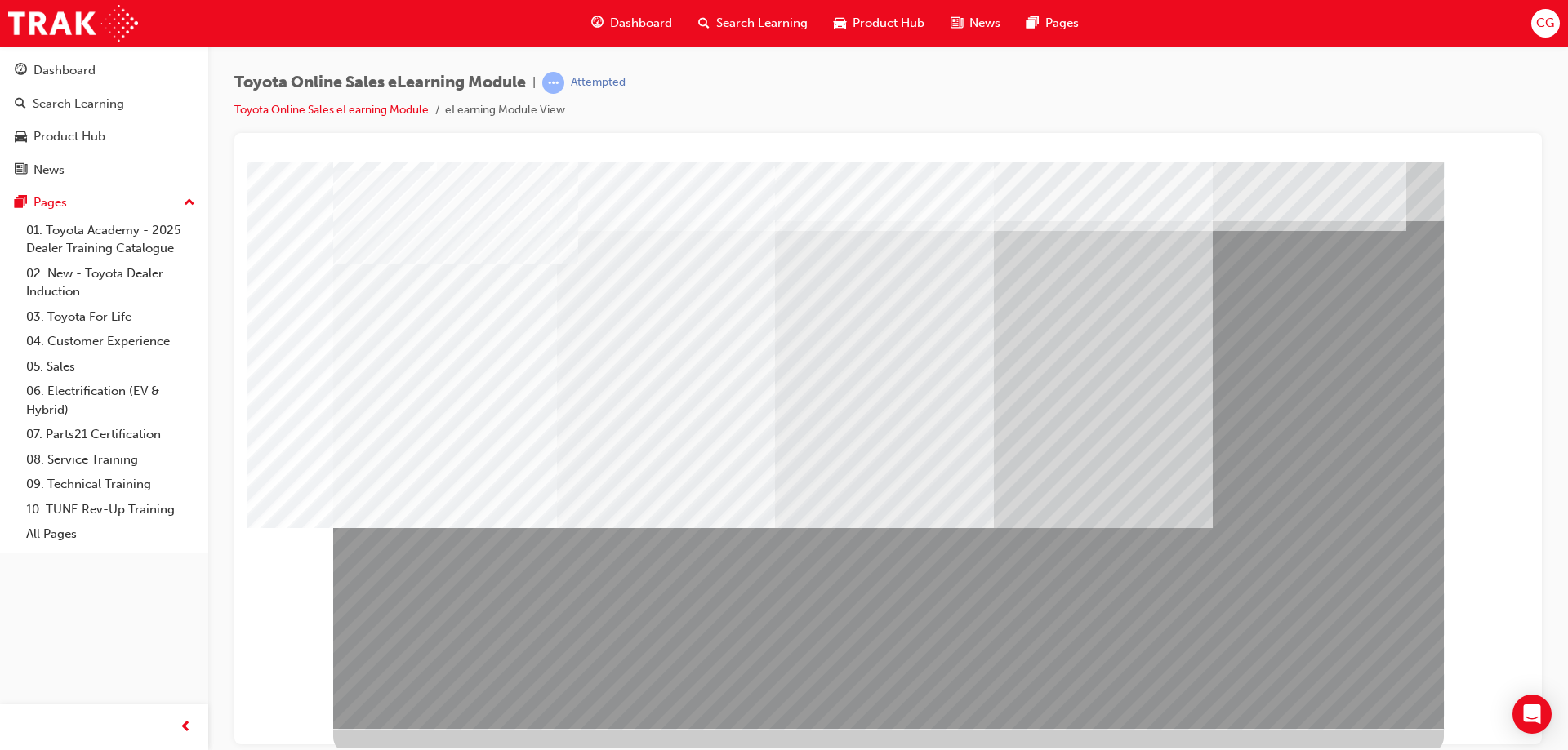
scroll to position [27, 0]
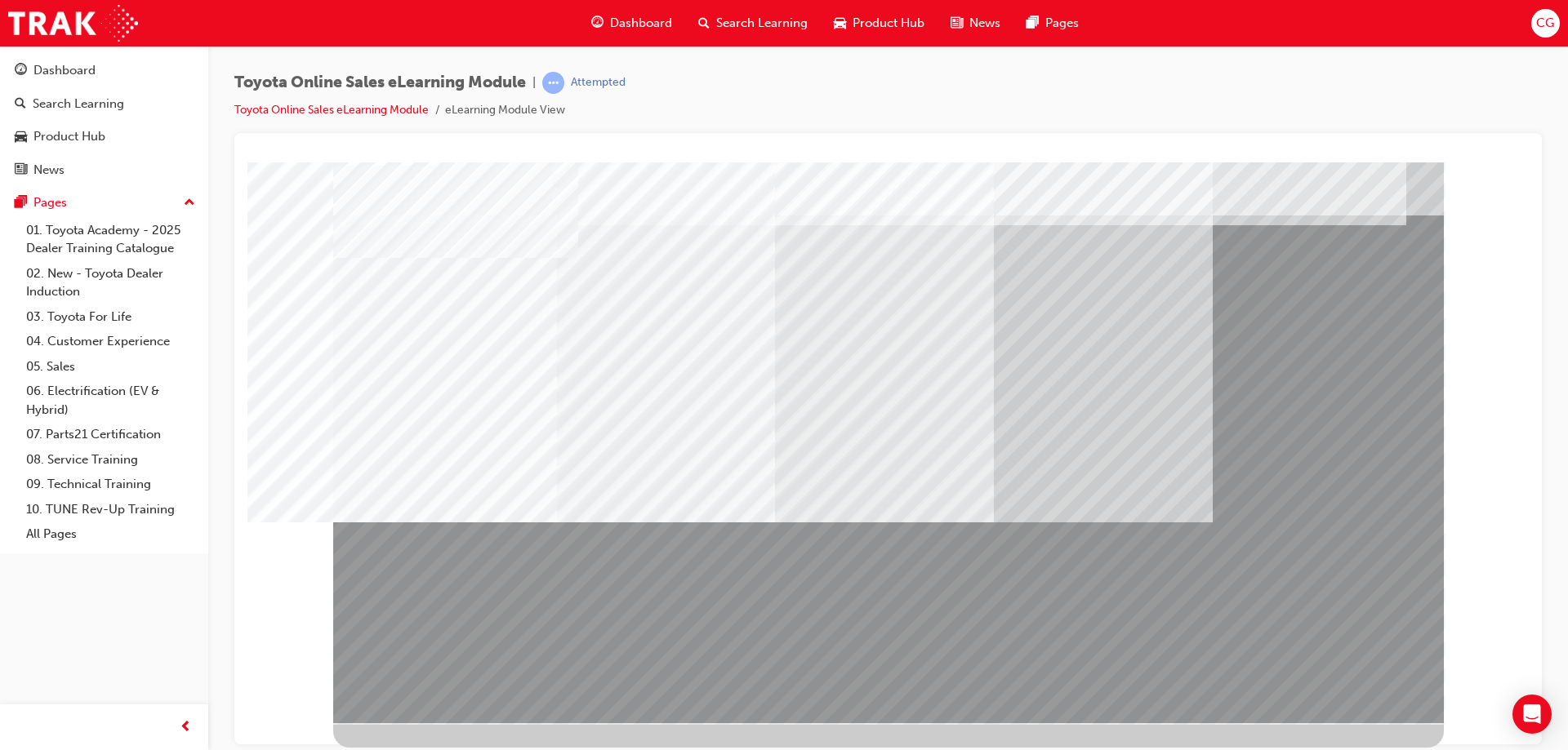
click at [979, 111] on div "Toyota Online Sales eLearning Module | Attempted Toyota Online Sales eLearning …" at bounding box center [888, 102] width 1308 height 62
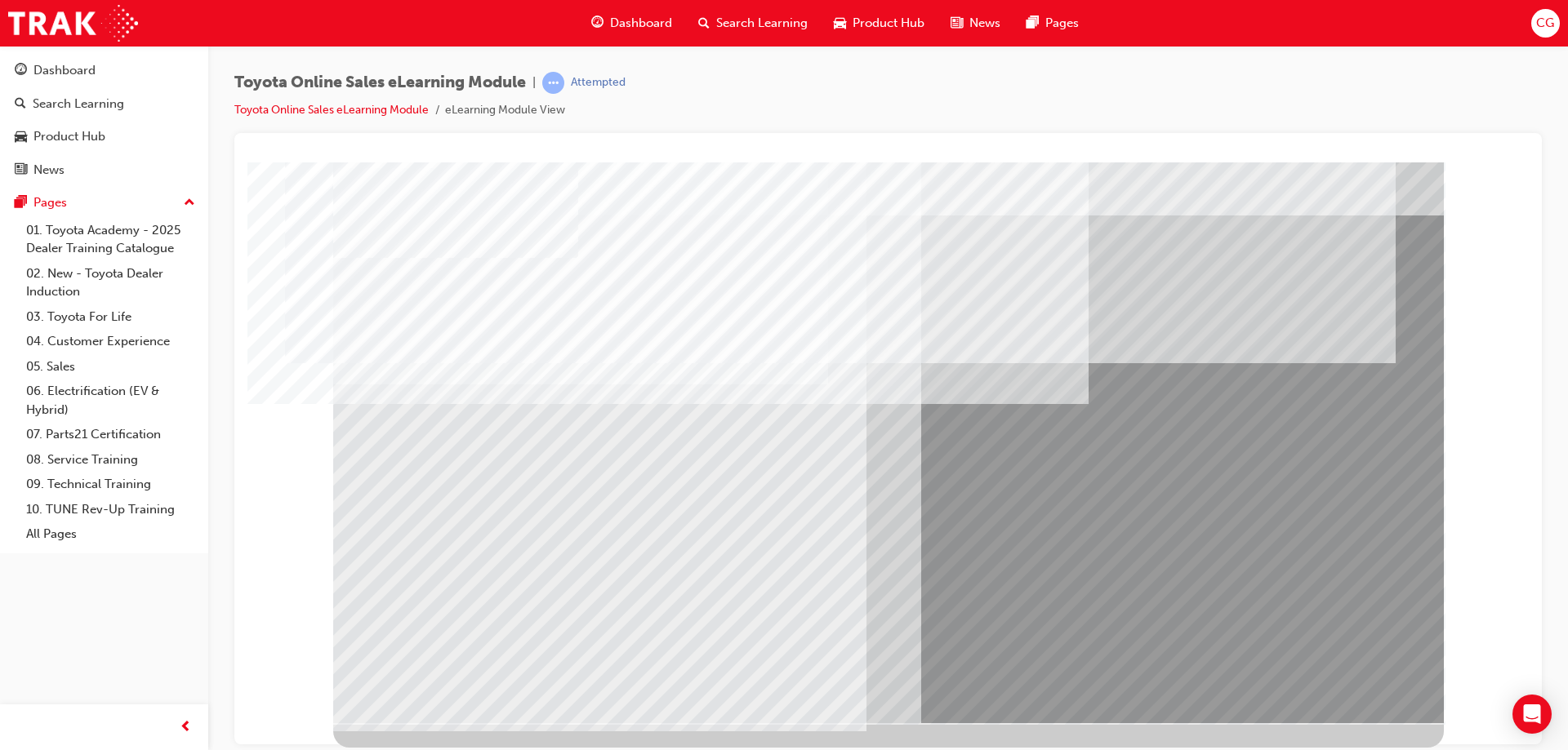
drag, startPoint x: 459, startPoint y: 681, endPoint x: 776, endPoint y: 509, distance: 360.7
click at [776, 509] on div at bounding box center [888, 429] width 1111 height 588
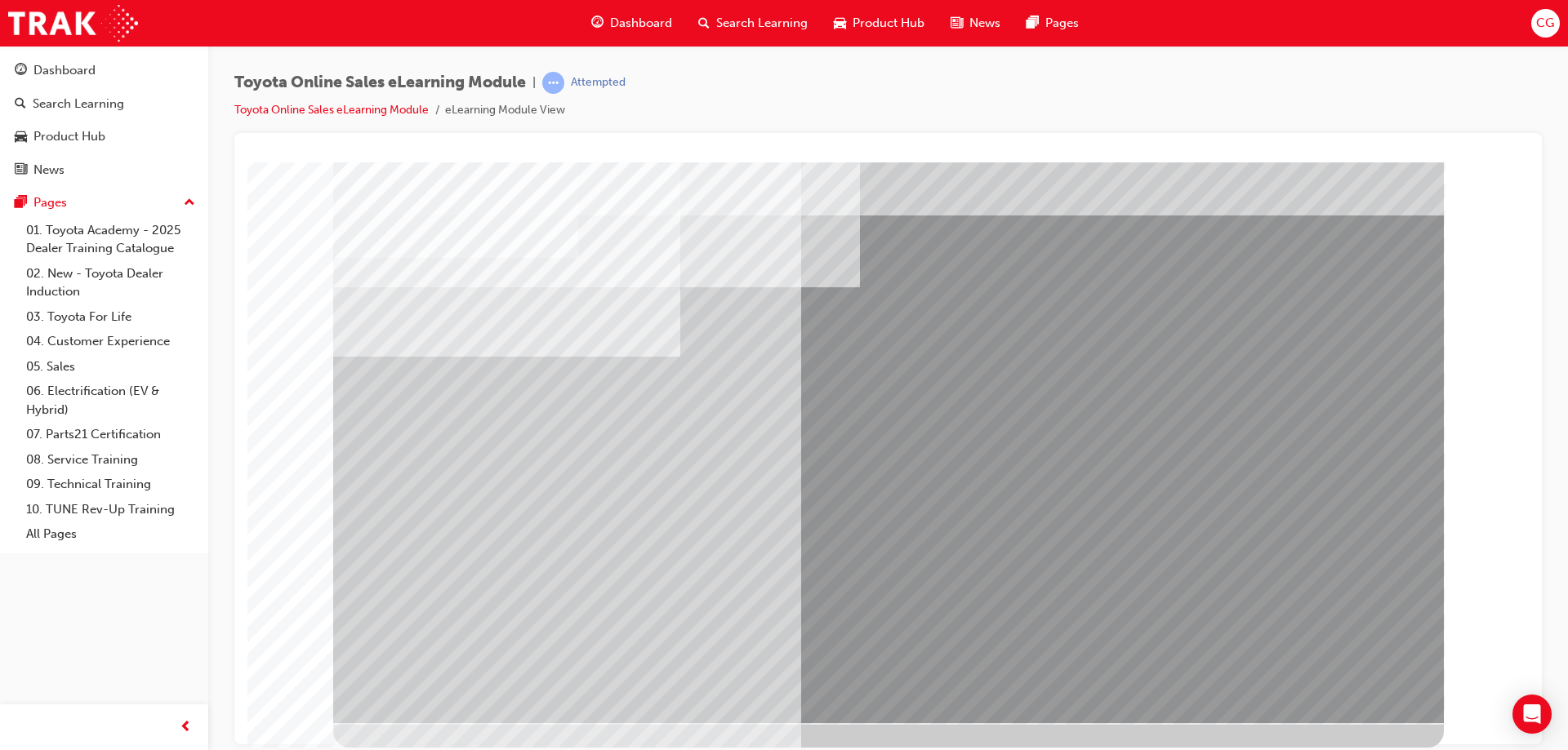
scroll to position [0, 0]
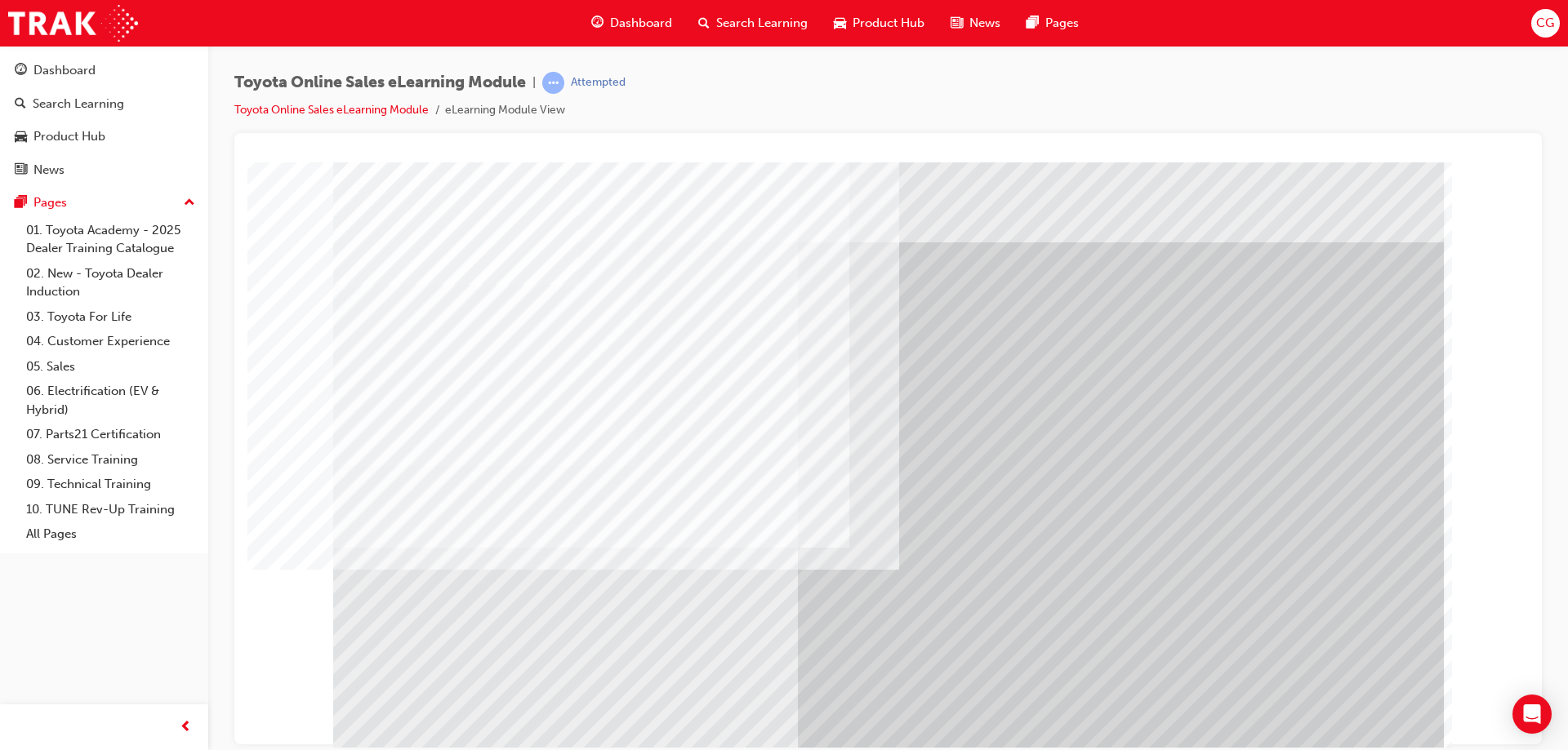
scroll to position [27, 0]
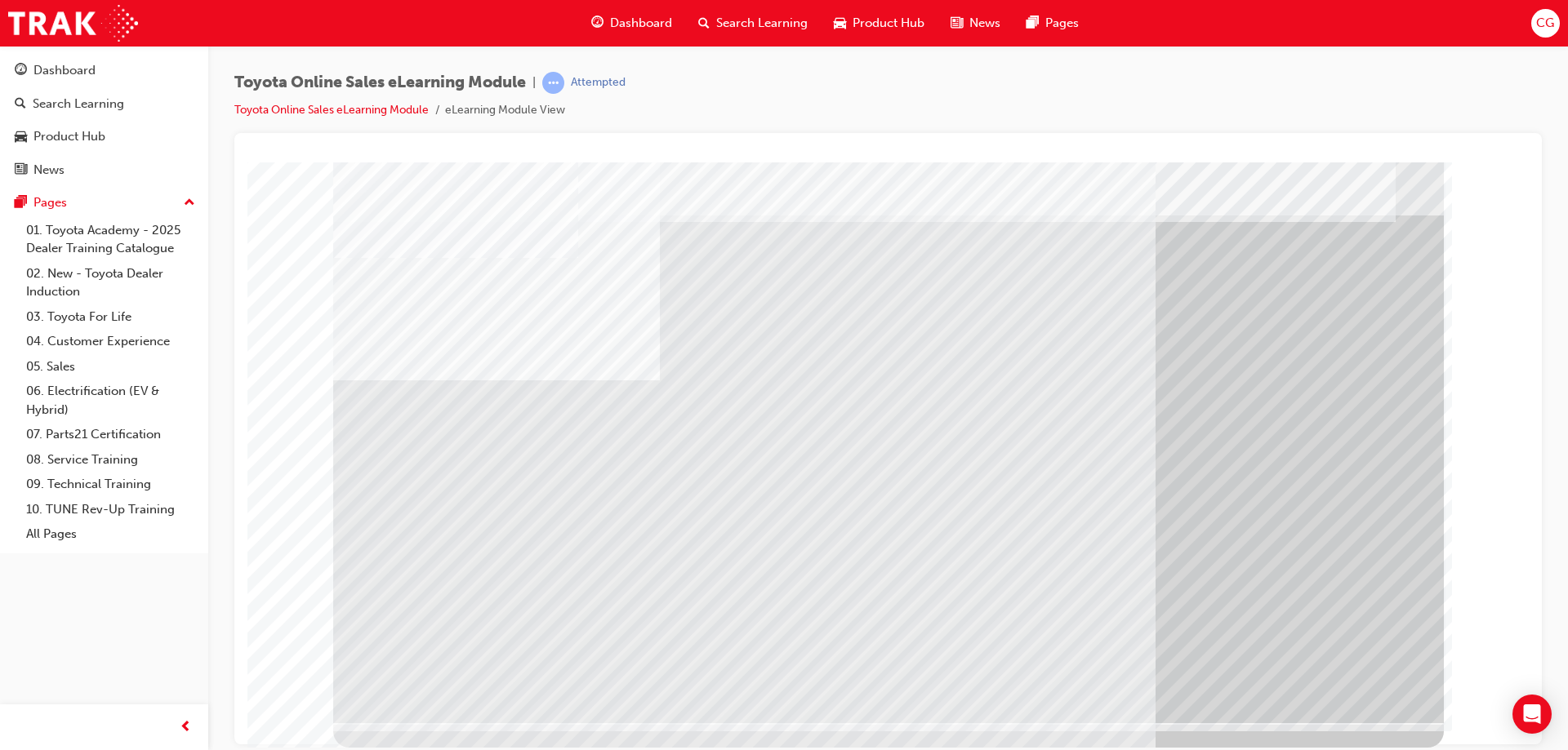
scroll to position [0, 0]
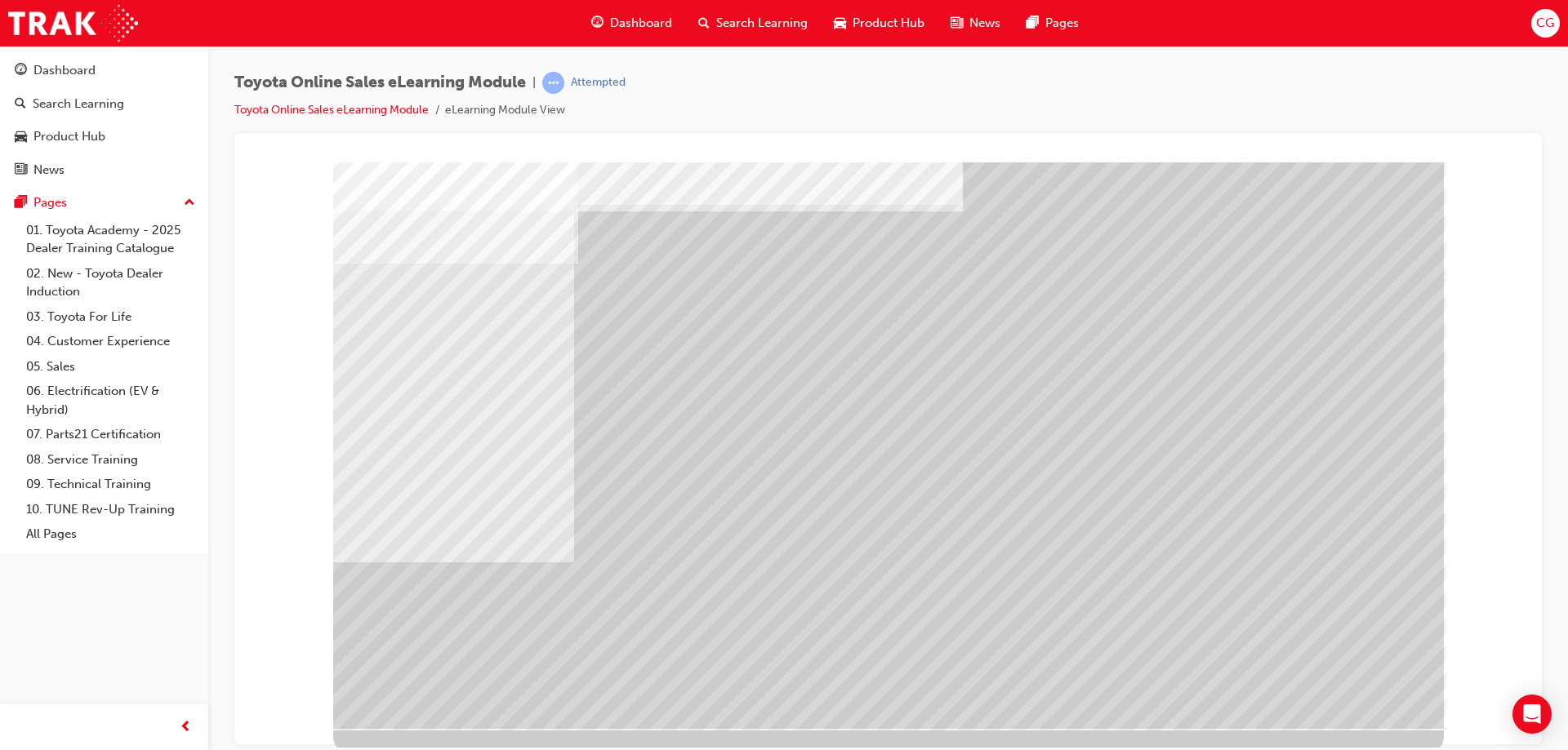
scroll to position [27, 0]
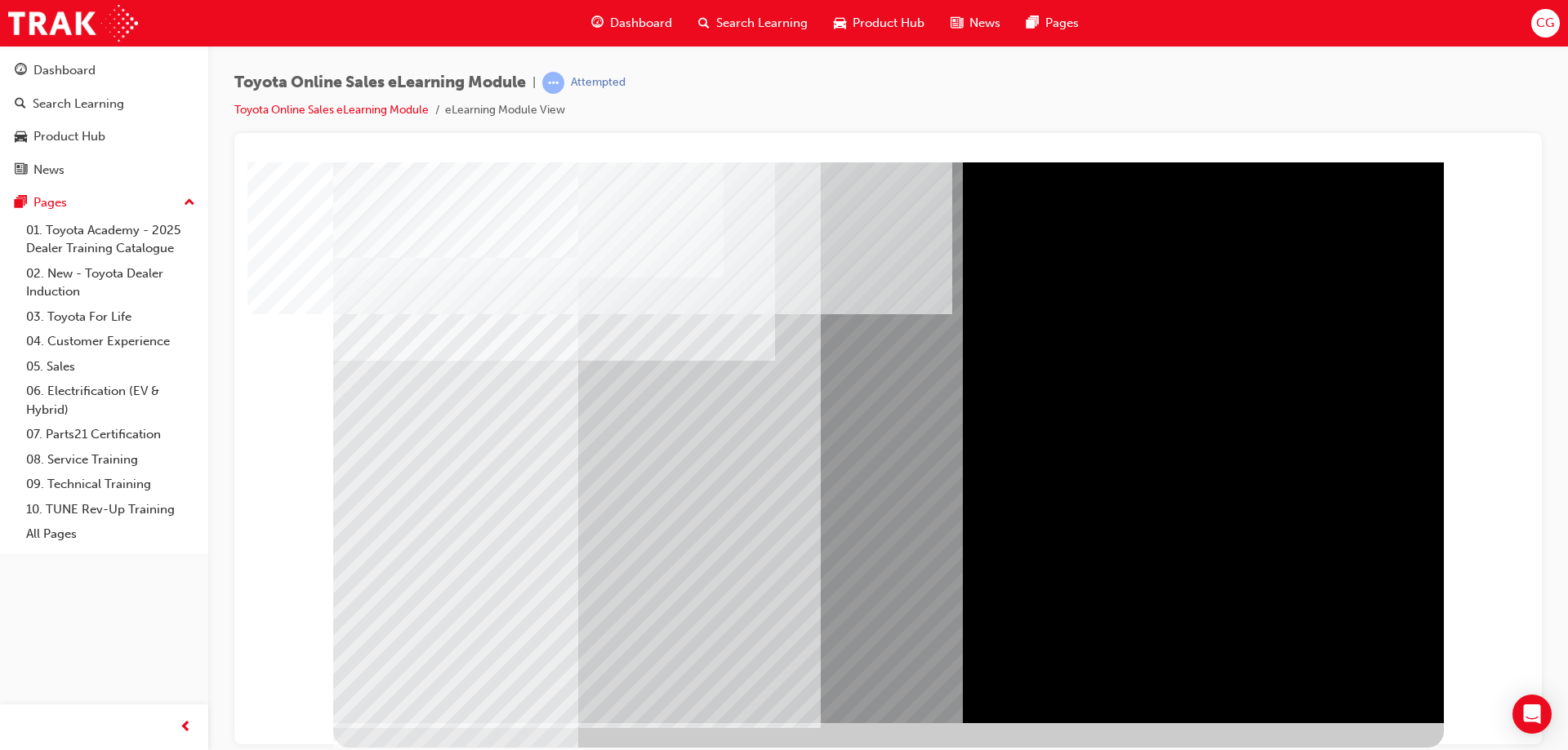
scroll to position [0, 0]
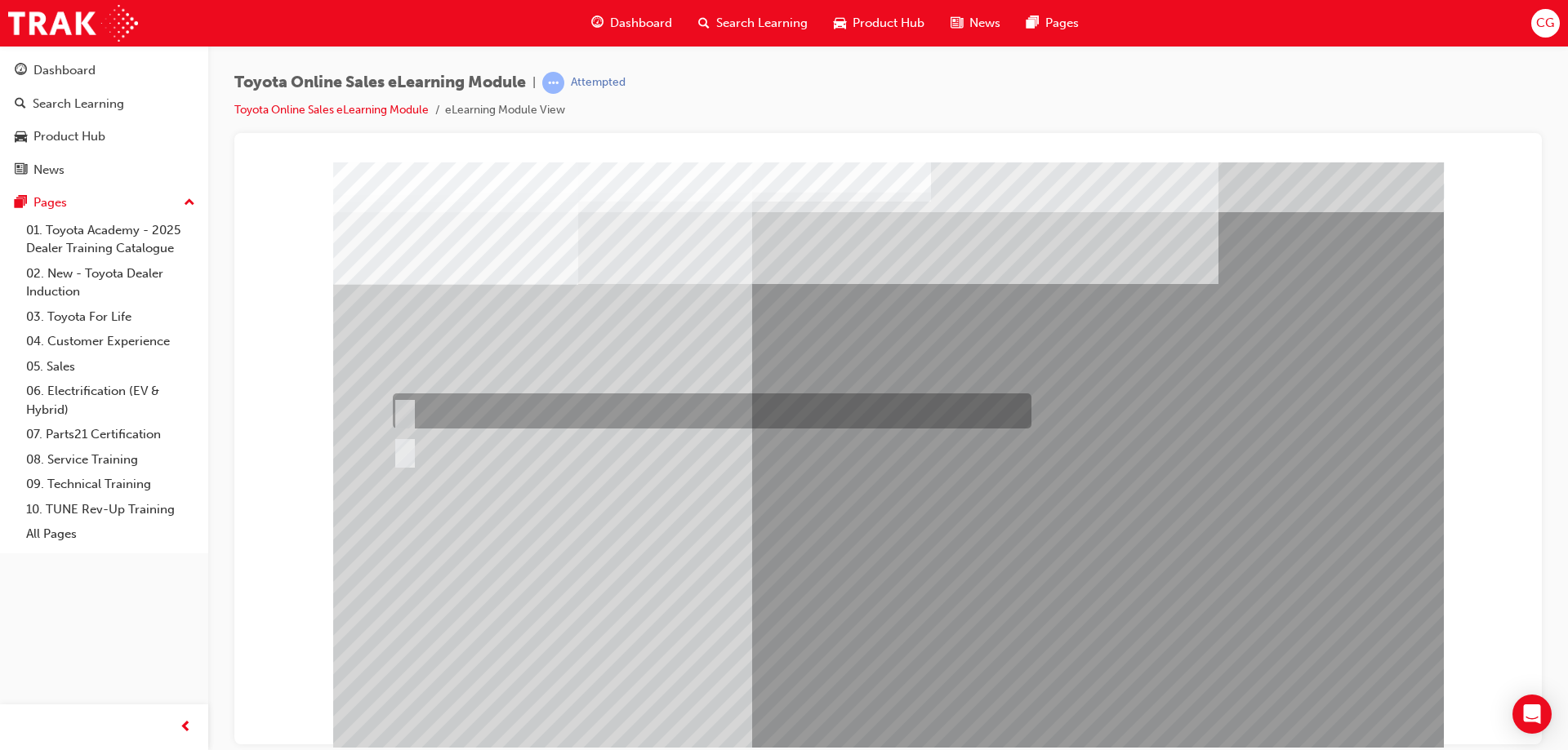
click at [406, 404] on input "True" at bounding box center [401, 411] width 18 height 18
radio input "true"
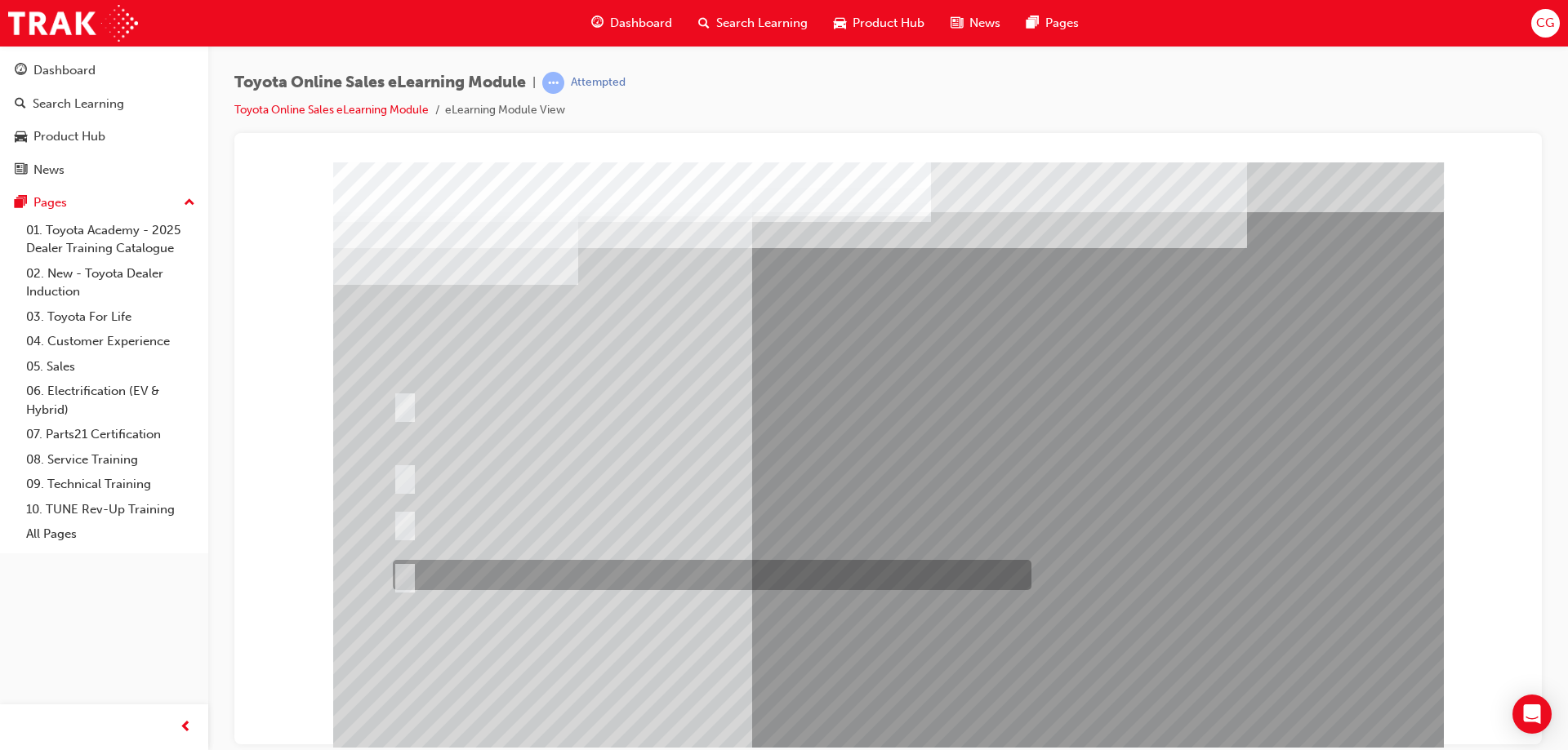
click at [411, 562] on div at bounding box center [708, 575] width 639 height 30
radio input "true"
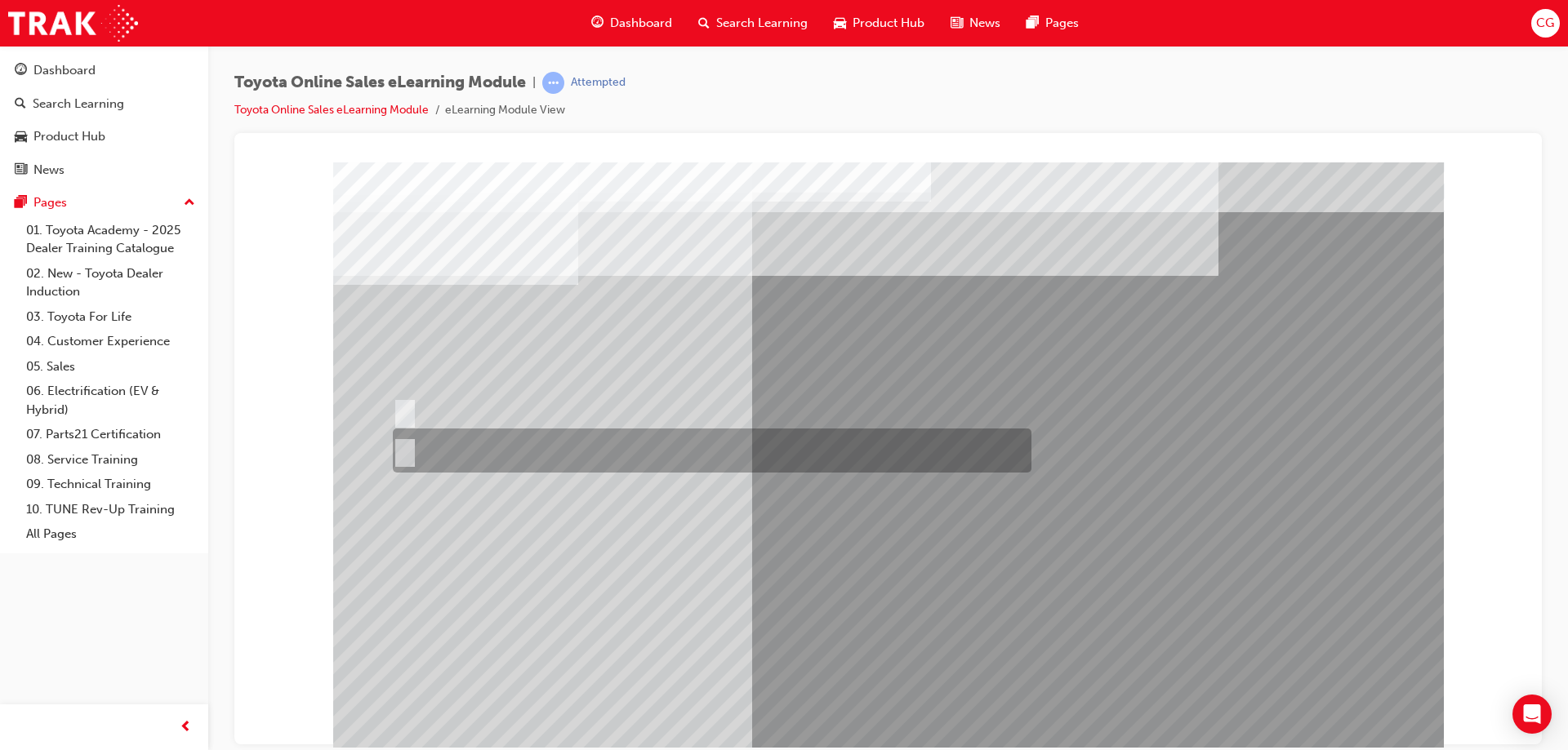
click at [406, 440] on div at bounding box center [708, 451] width 639 height 44
radio input "true"
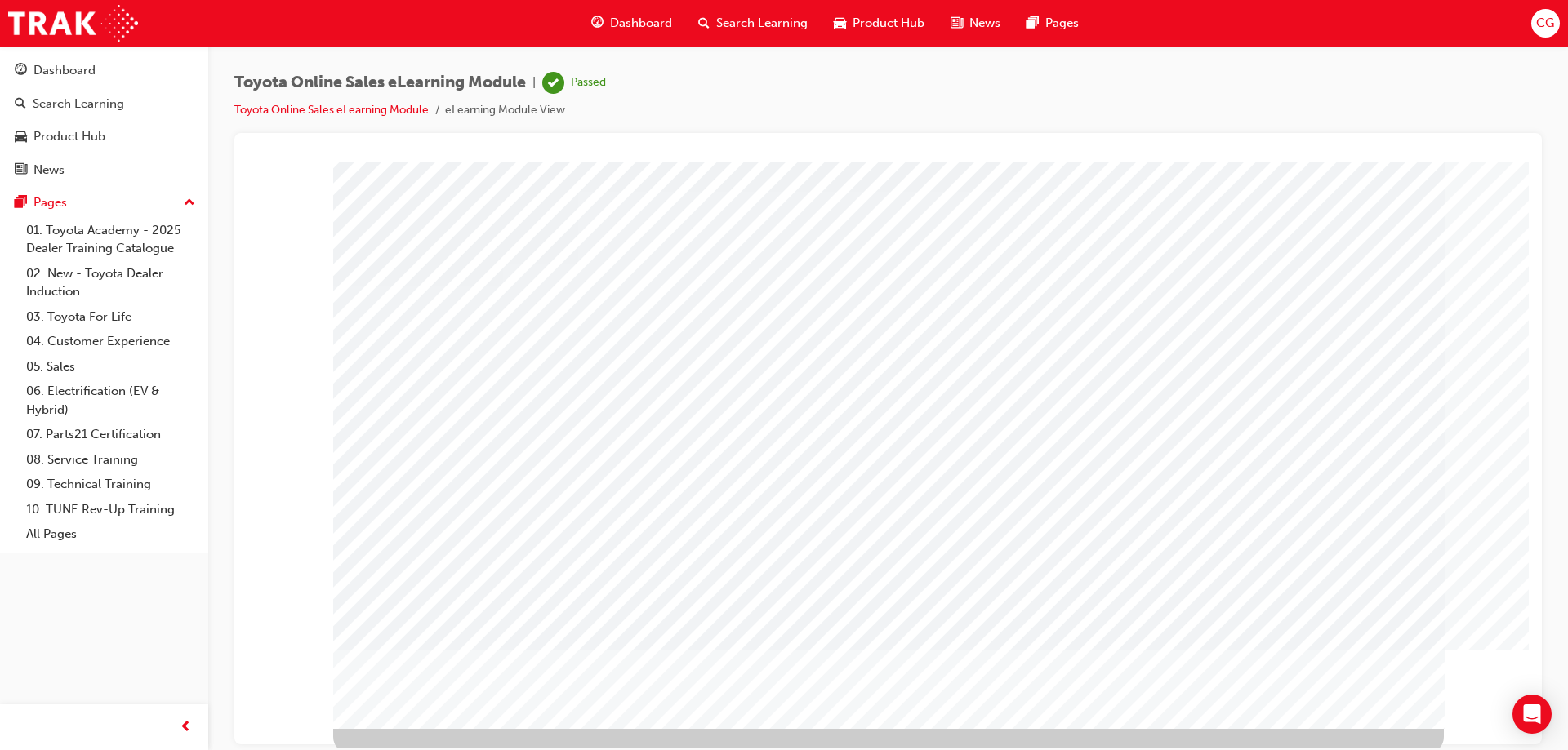
scroll to position [27, 0]
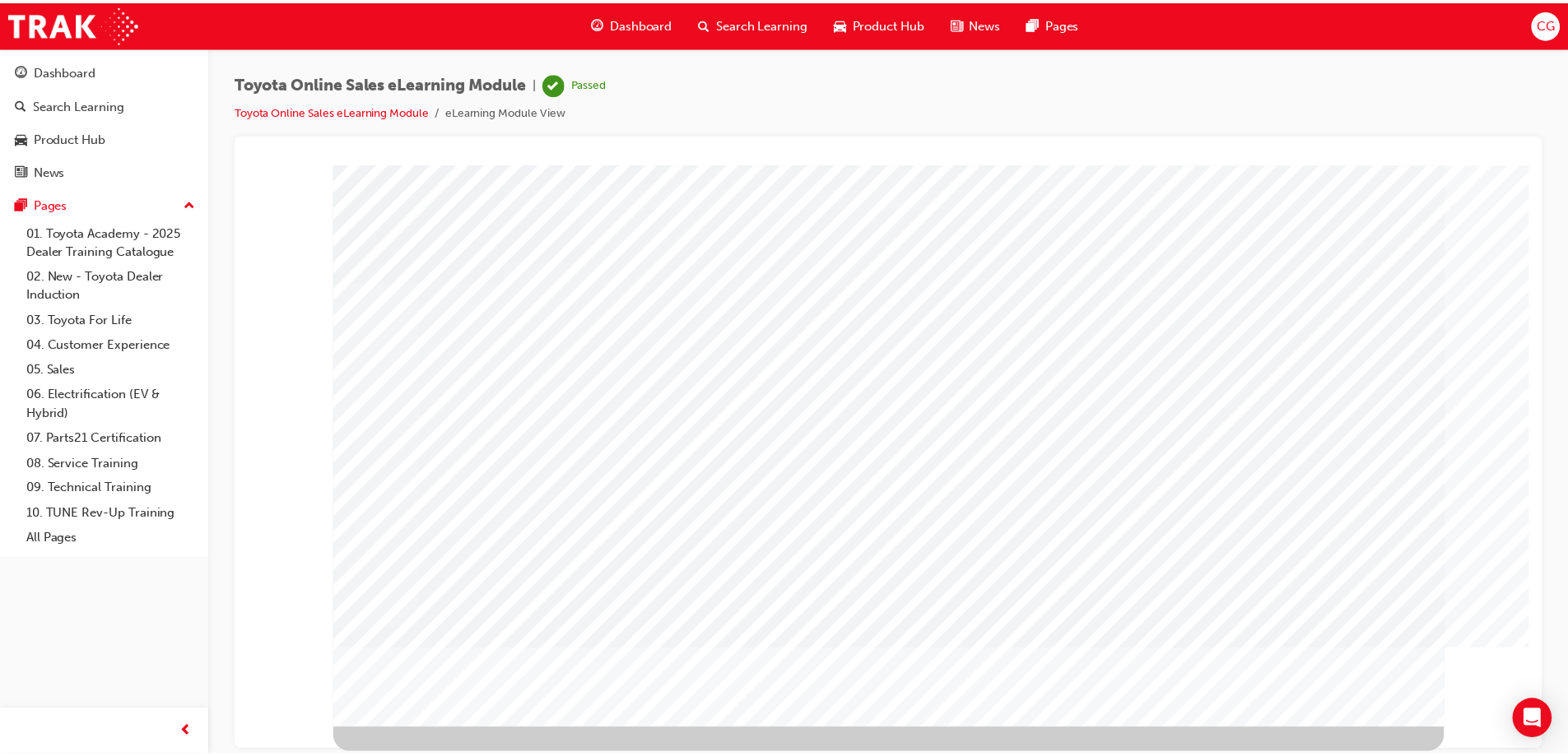
scroll to position [0, 0]
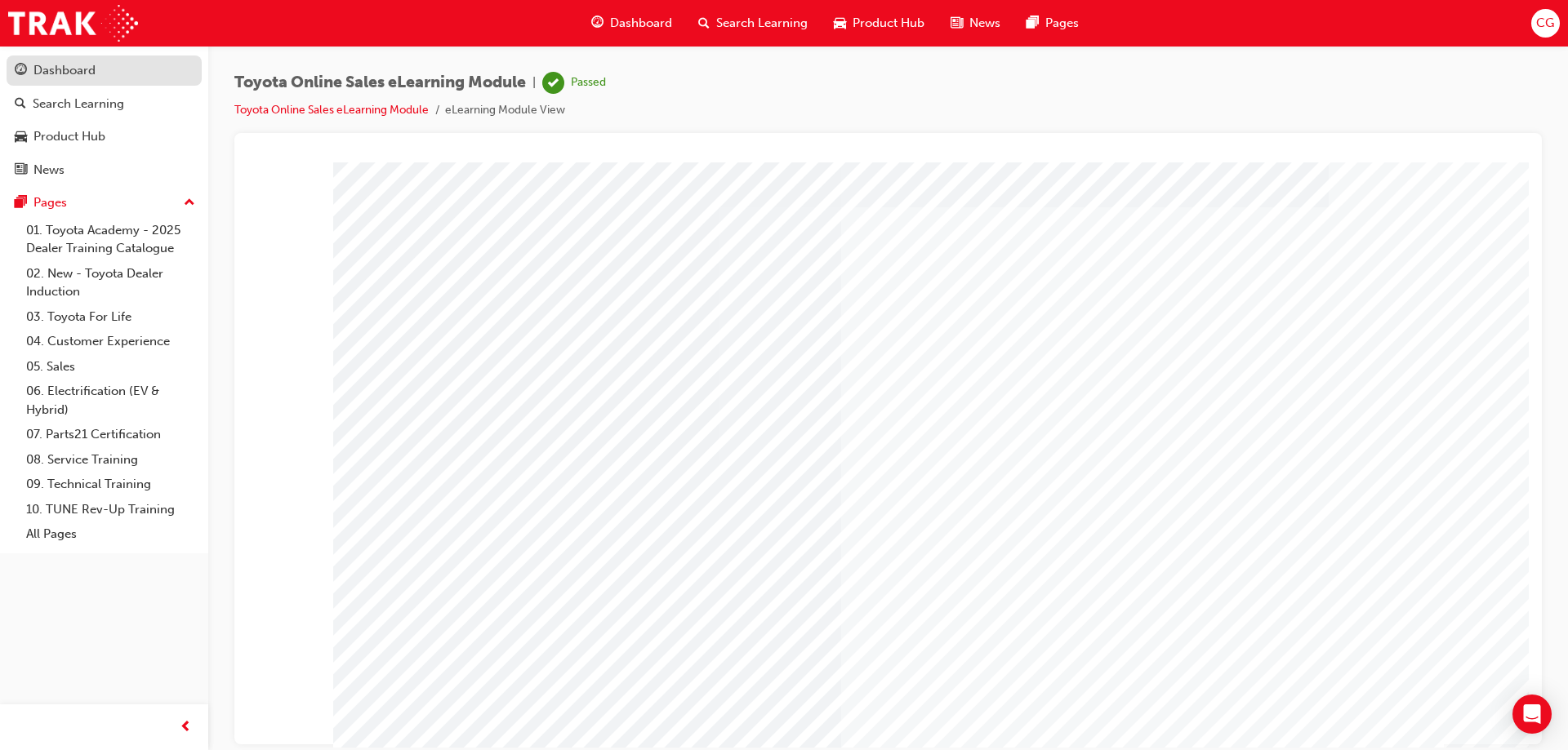
click at [79, 64] on div "Dashboard" at bounding box center [64, 71] width 62 height 19
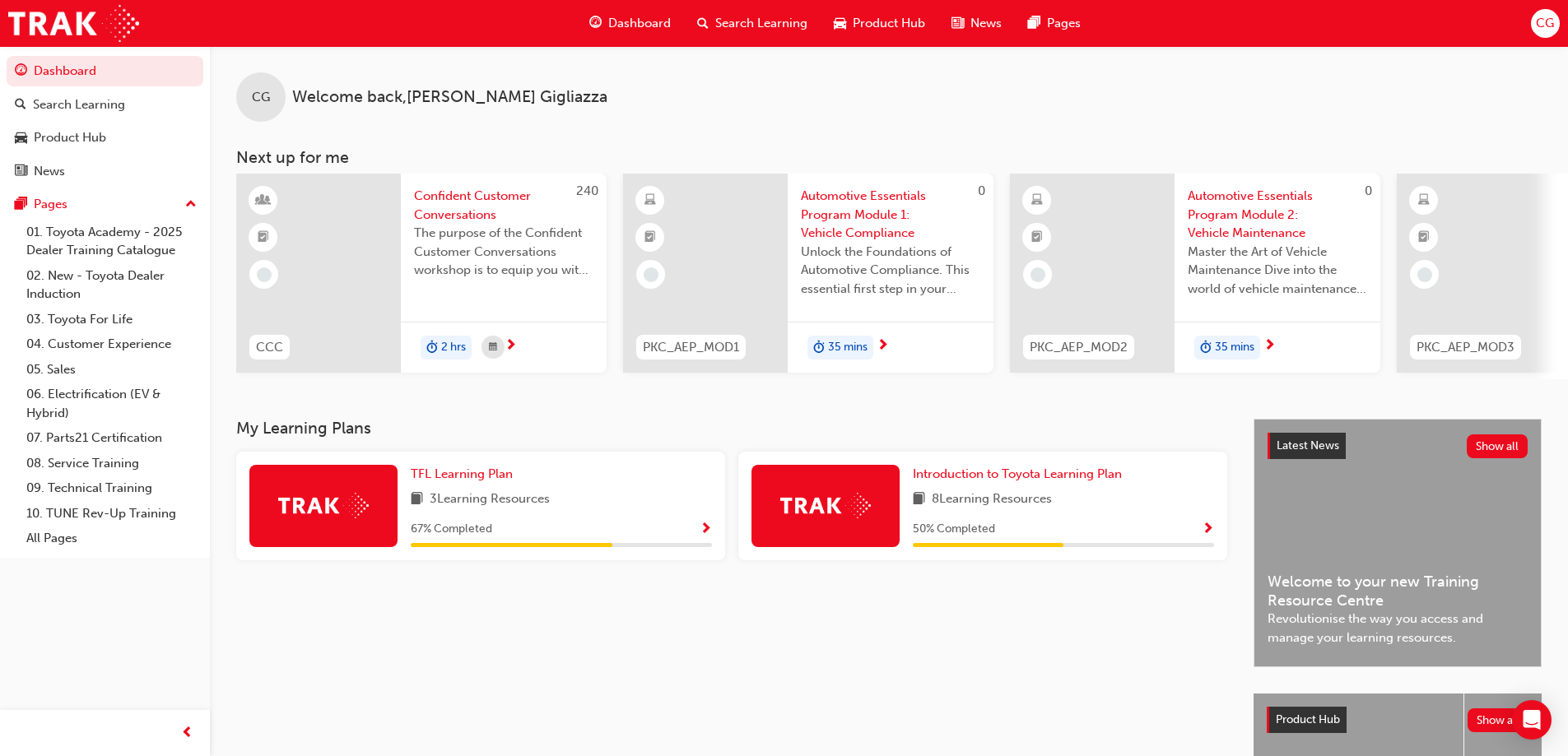
click at [1206, 532] on span "Show Progress" at bounding box center [1207, 530] width 13 height 14
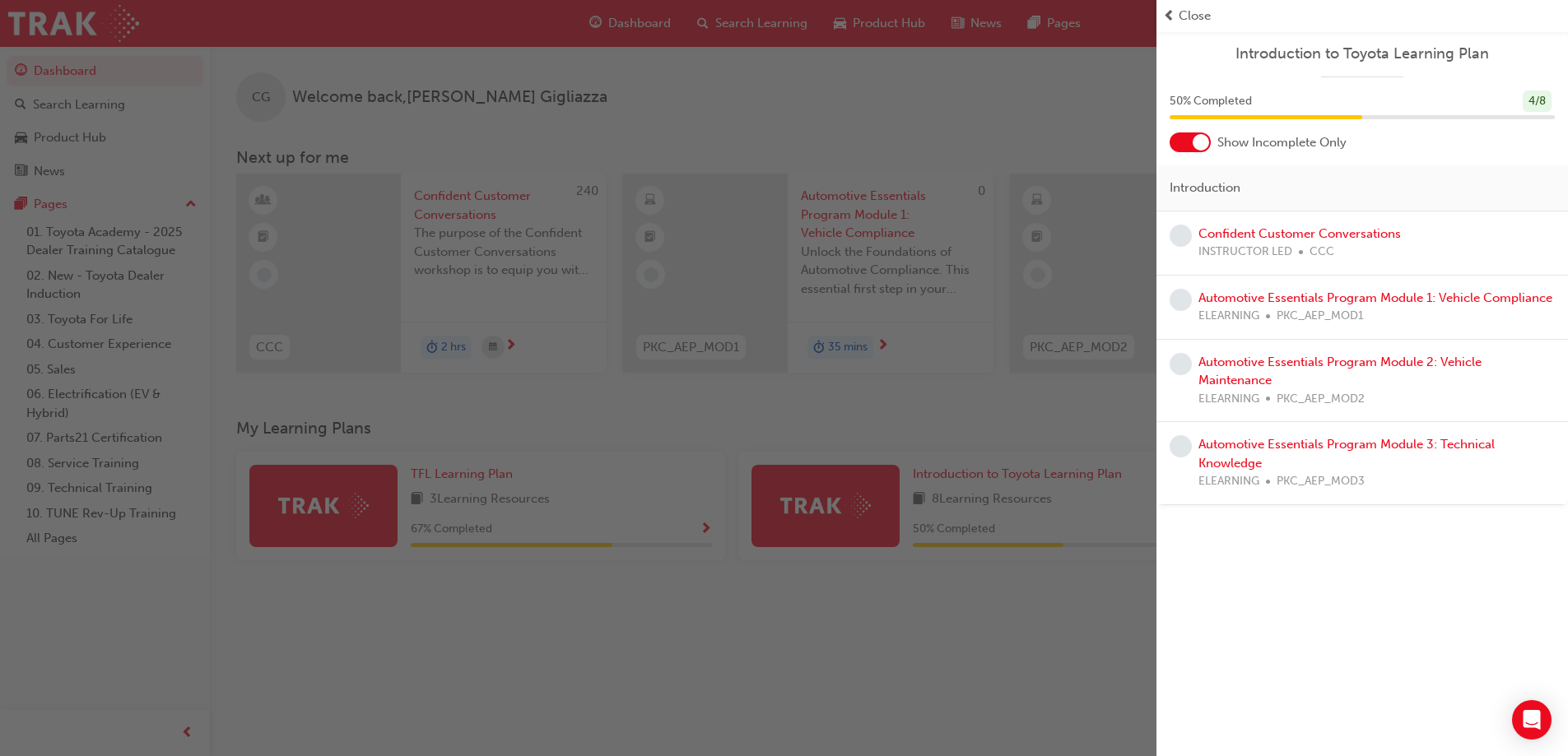
click at [1074, 678] on div "button" at bounding box center [578, 378] width 1156 height 756
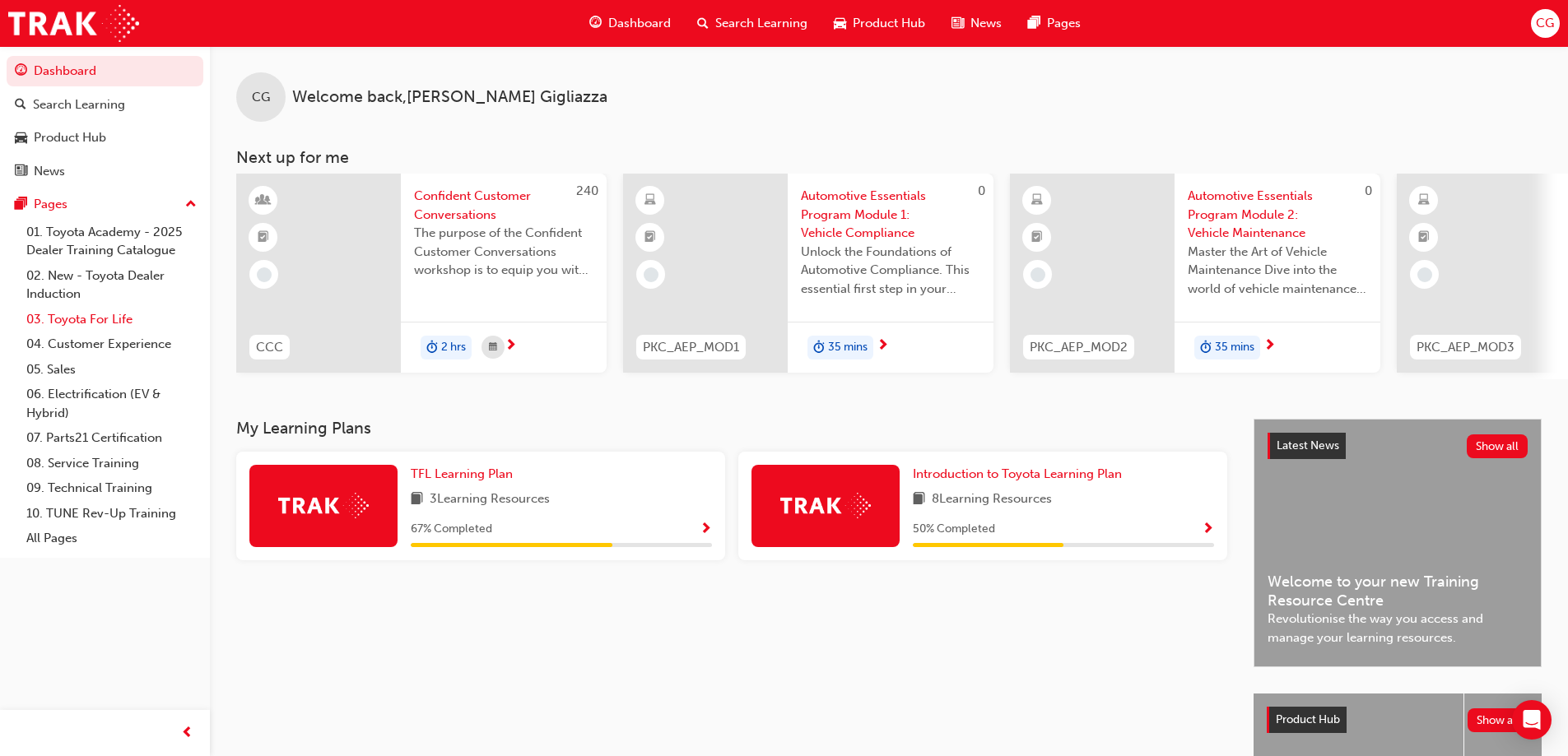
click at [97, 317] on link "03. Toyota For Life" at bounding box center [112, 320] width 184 height 26
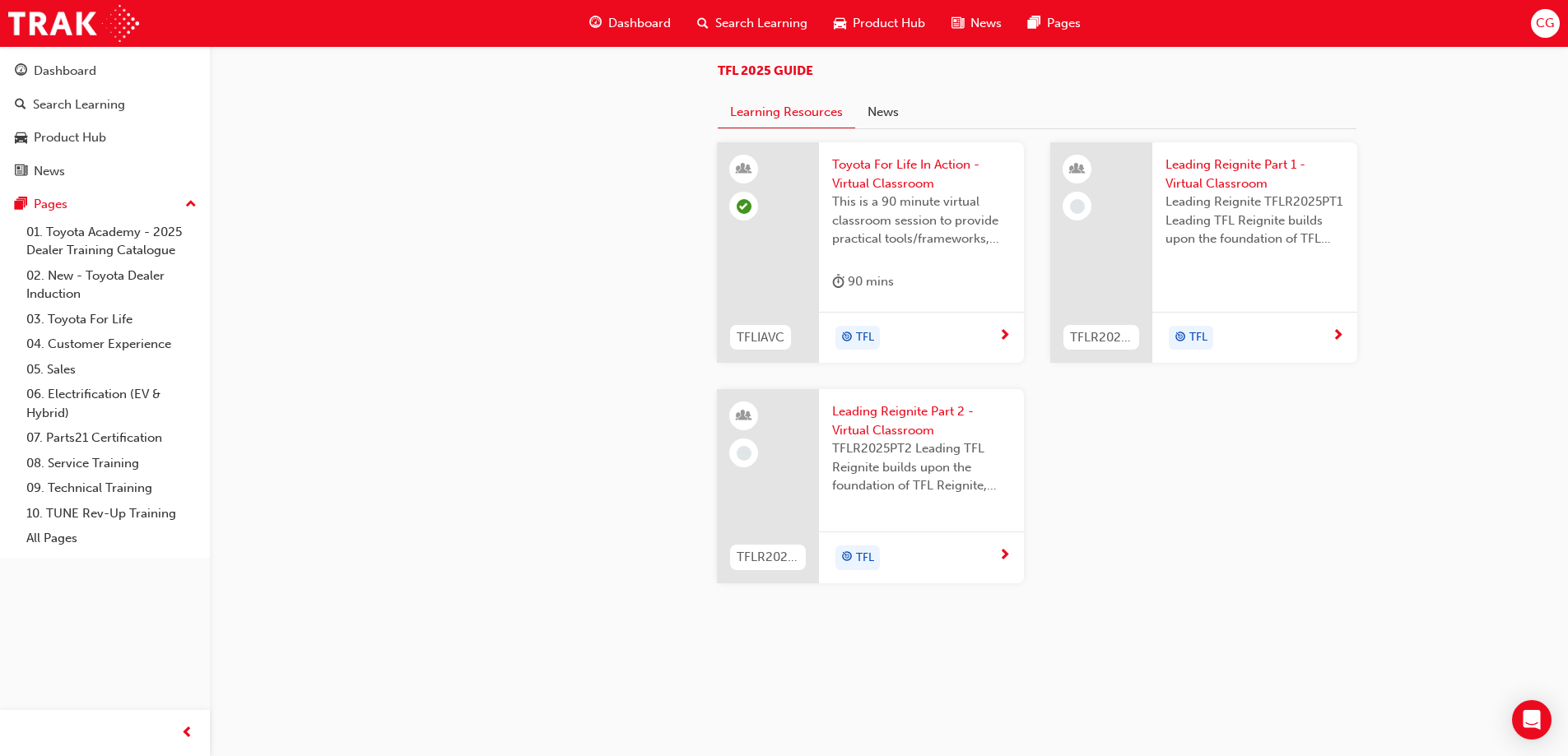
scroll to position [1728, 0]
click at [1234, 249] on span "Leading Reignite TFLR2025PT1 Leading TFL Reignite builds upon the foundation of…" at bounding box center [1255, 220] width 179 height 56
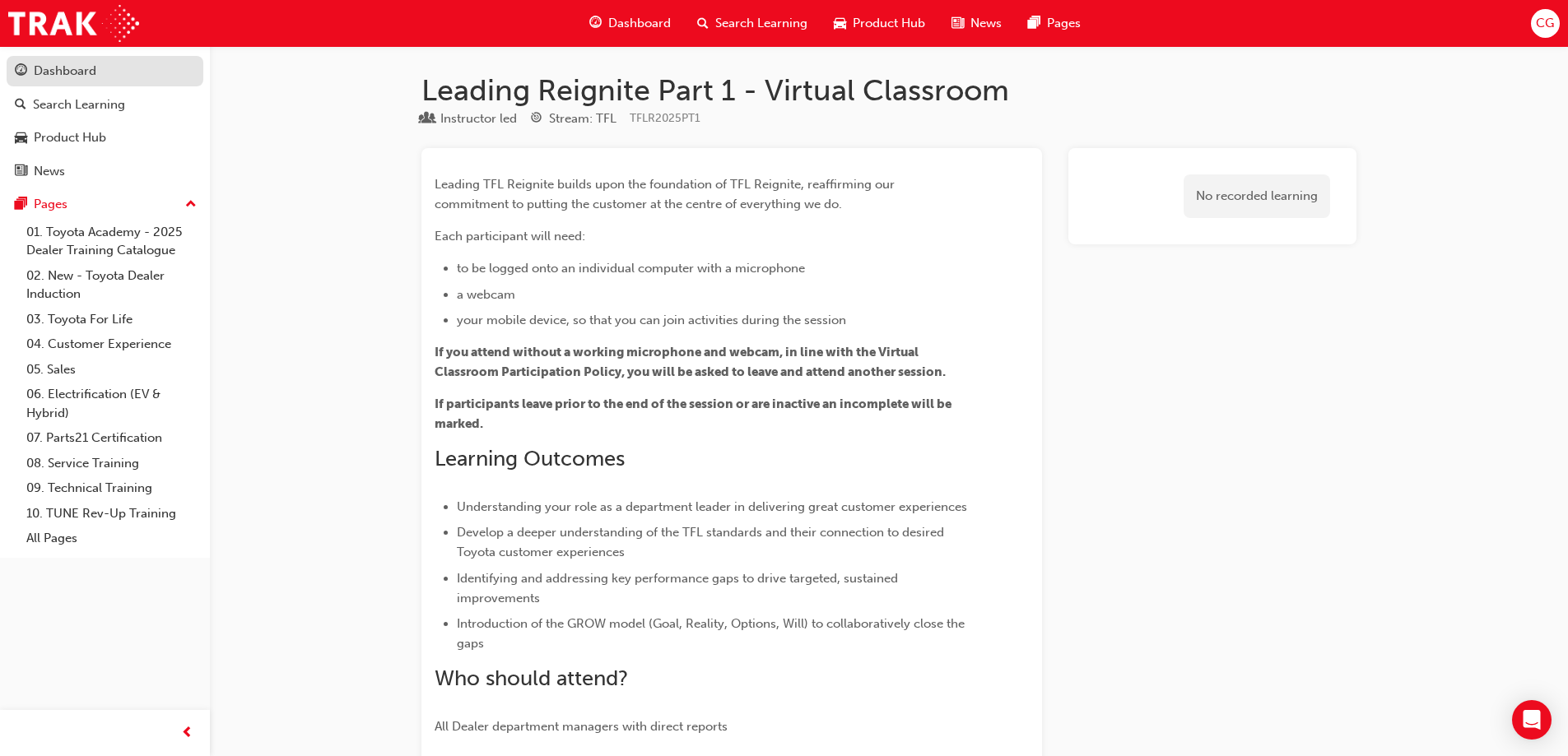
click at [83, 73] on div "Dashboard" at bounding box center [65, 72] width 62 height 19
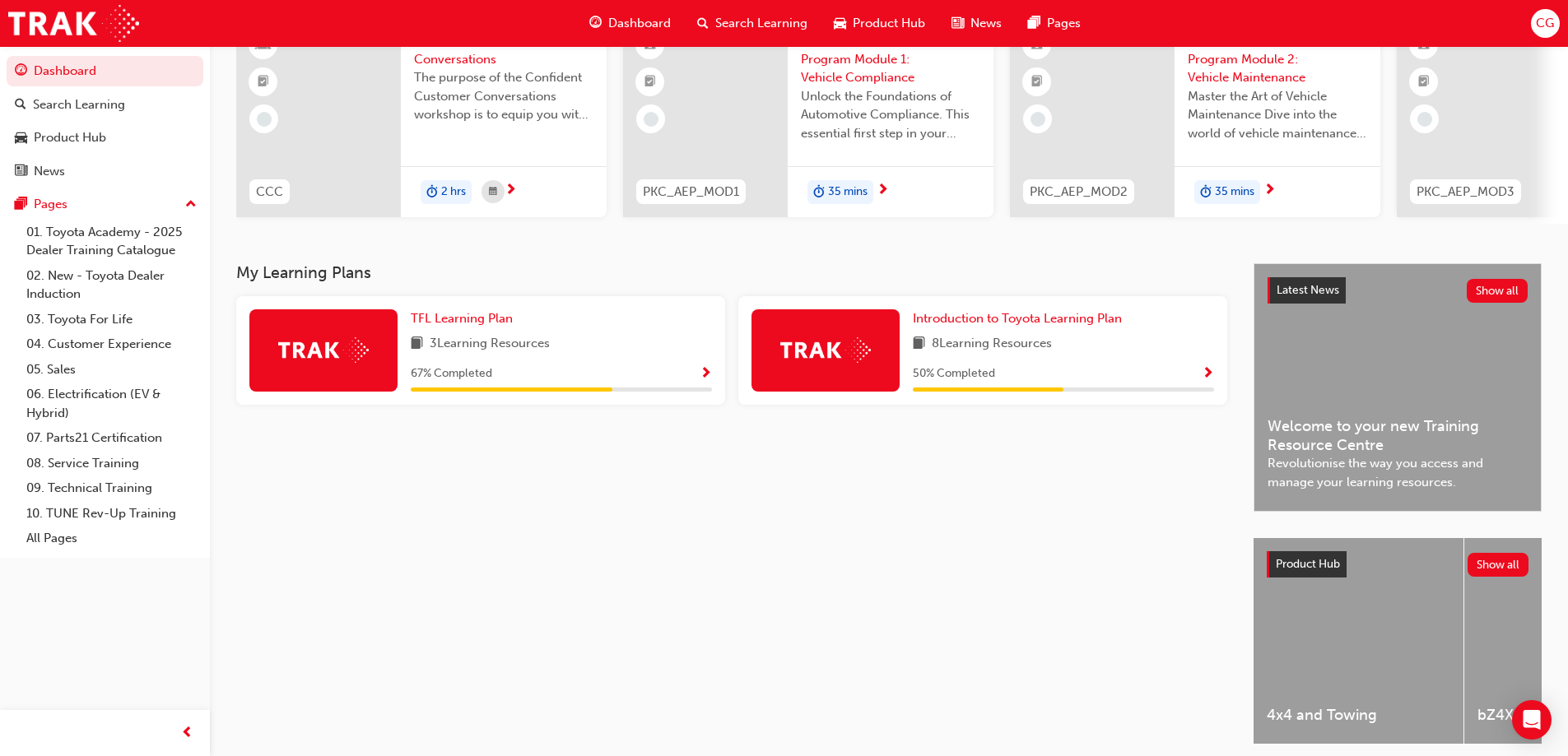
scroll to position [227, 0]
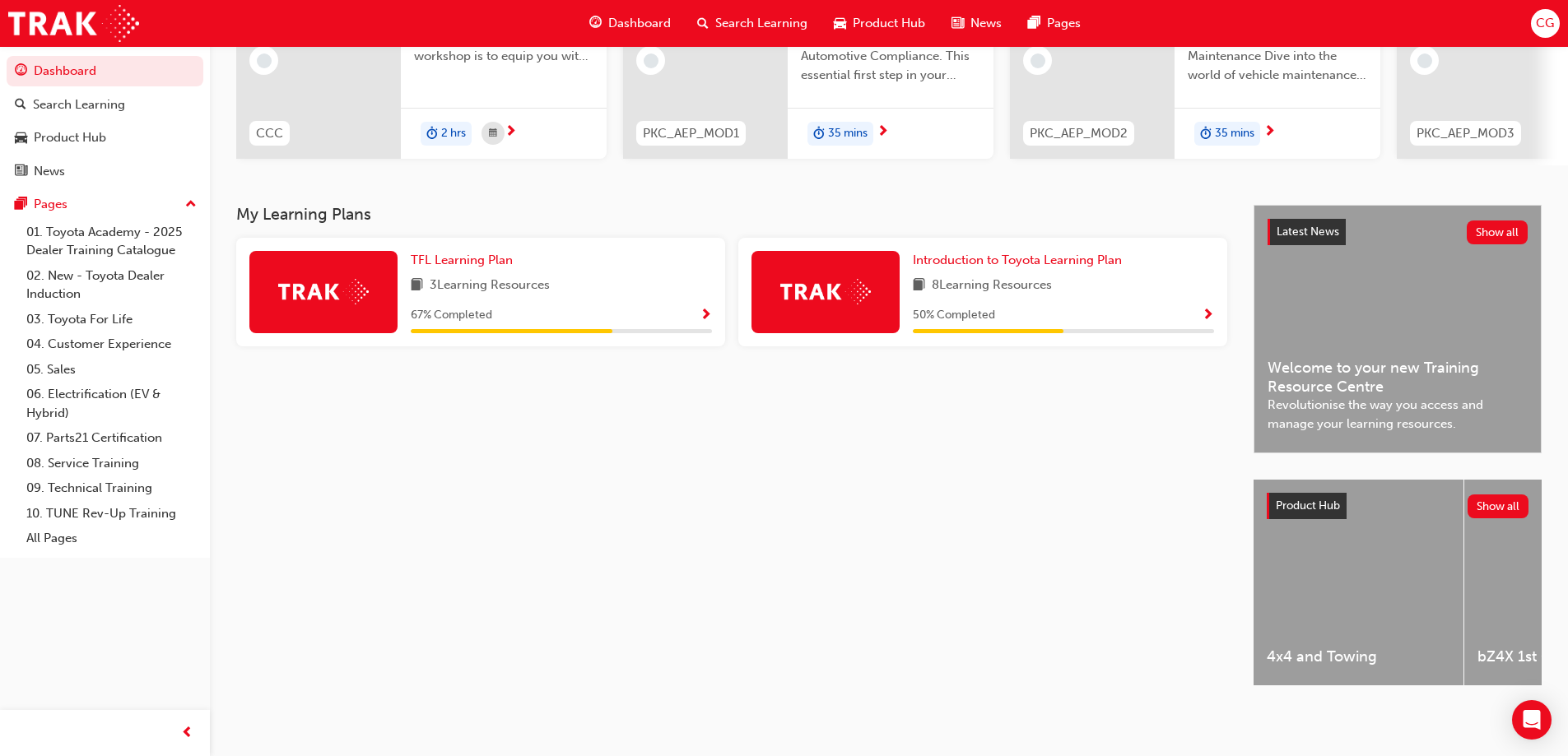
click at [707, 309] on span "Show Progress" at bounding box center [706, 316] width 13 height 14
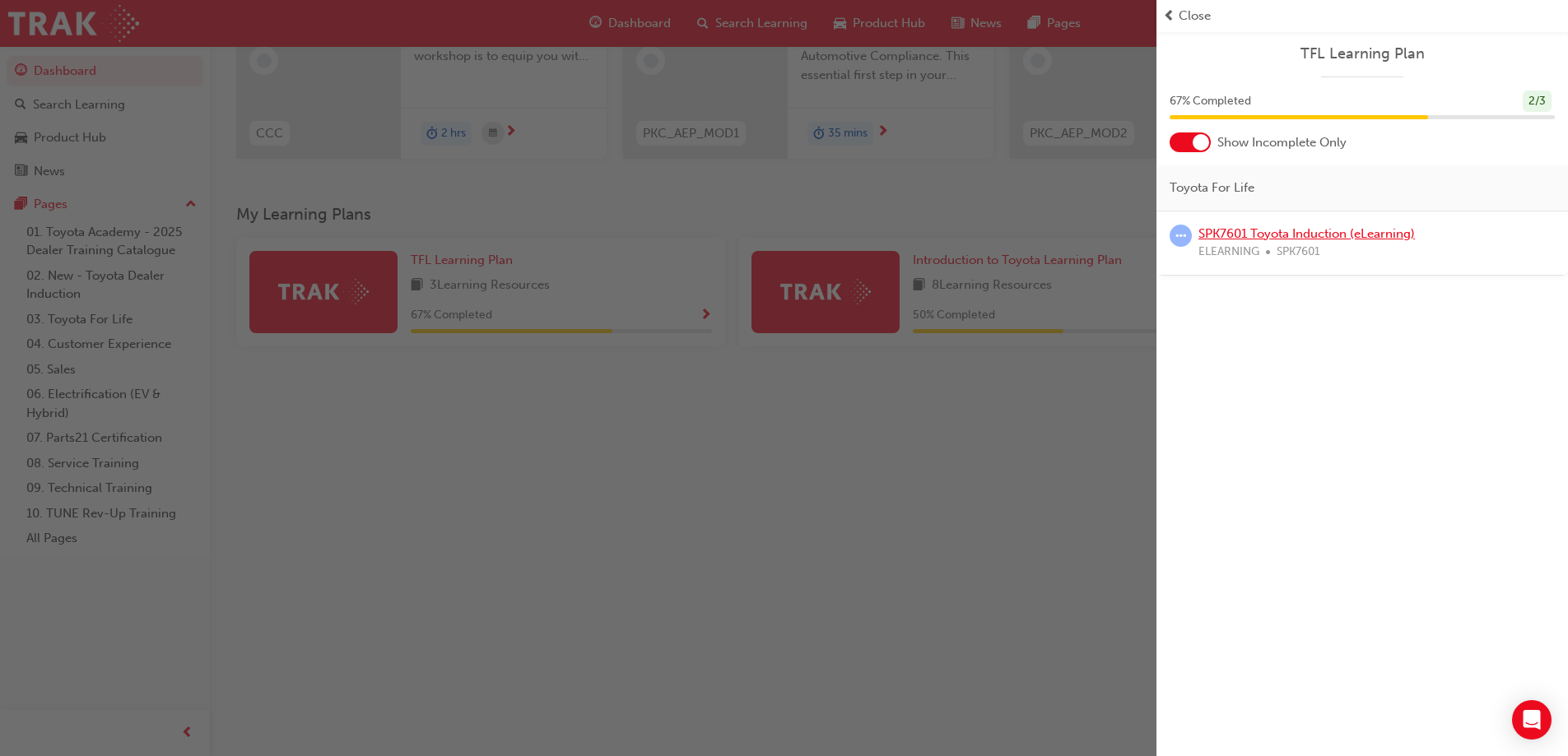
click at [1263, 235] on link "SPK7601 Toyota Induction (eLearning)" at bounding box center [1307, 233] width 216 height 14
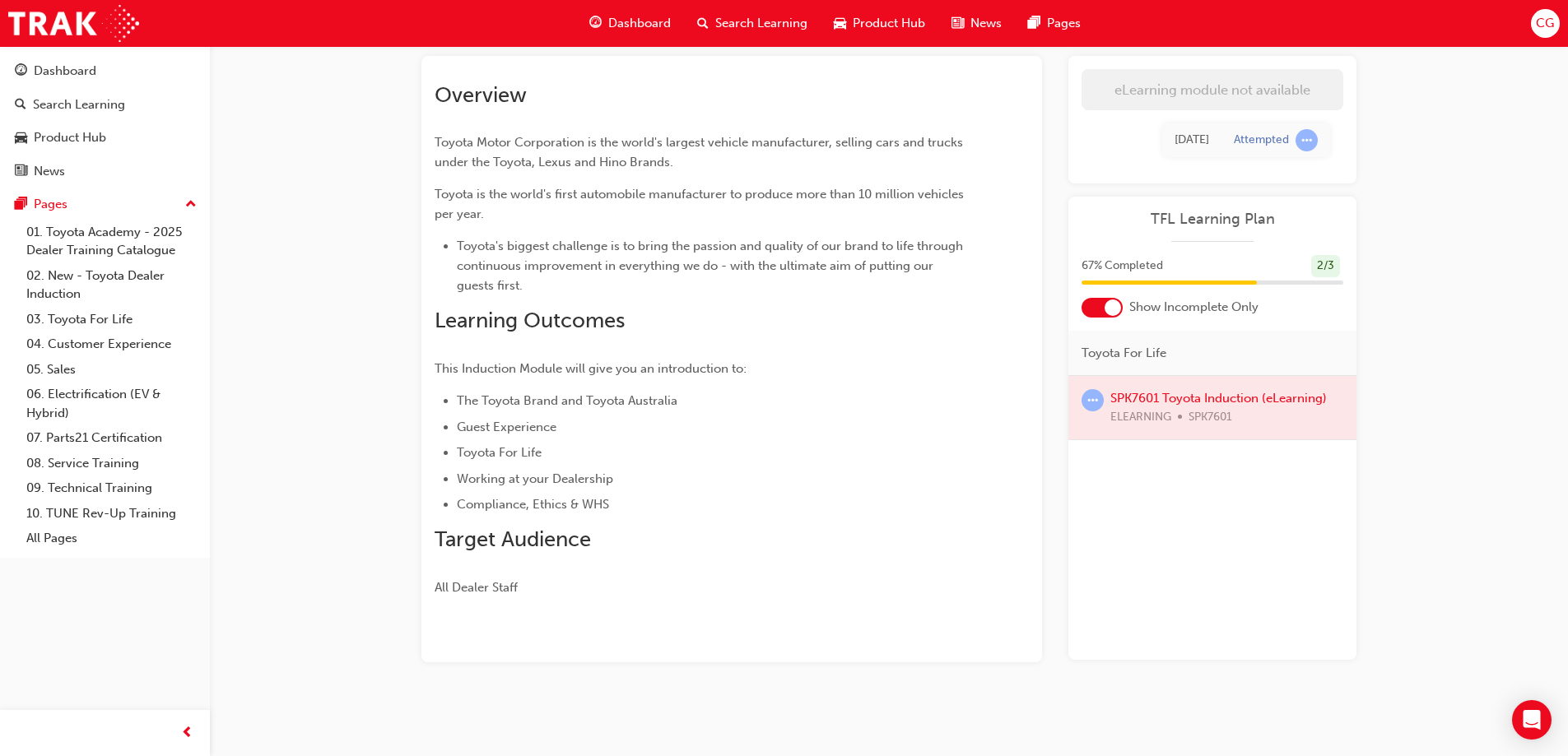
click at [1313, 139] on span "learningRecordVerb_ATTEMPT-icon" at bounding box center [1307, 140] width 22 height 22
click at [1183, 417] on div at bounding box center [1212, 408] width 288 height 63
click at [74, 598] on div "Dashboard Search Learning Product Hub News Pages Pages 01. Toyota Academy - 202…" at bounding box center [105, 358] width 210 height 715
